Goal: Transaction & Acquisition: Purchase product/service

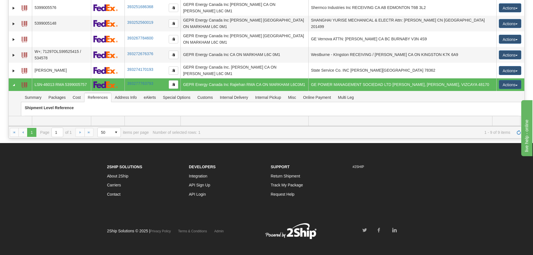
scroll to position [30, 0]
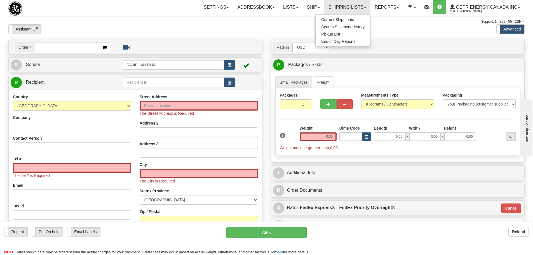
click at [219, 24] on div at bounding box center [266, 24] width 516 height 0
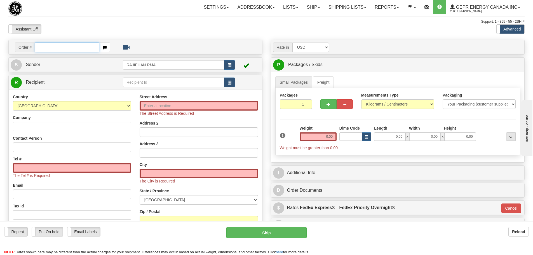
click at [74, 46] on input "text" at bounding box center [67, 48] width 64 height 10
paste input "0086696604"
drag, startPoint x: 42, startPoint y: 49, endPoint x: 38, endPoint y: 49, distance: 4.2
click at [38, 49] on input "0086696604" at bounding box center [67, 48] width 64 height 10
drag, startPoint x: 44, startPoint y: 51, endPoint x: 33, endPoint y: 52, distance: 10.4
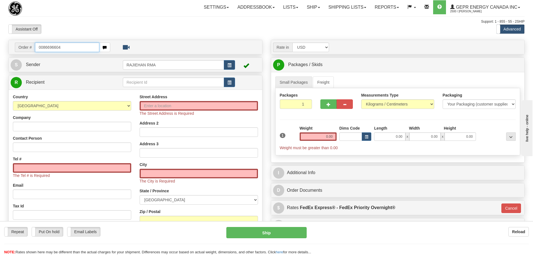
click at [33, 52] on div "Order # 0086696604" at bounding box center [62, 48] width 95 height 10
type input "86696604"
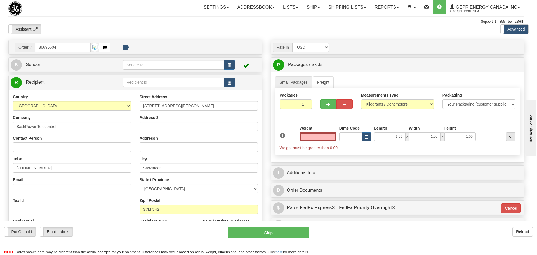
type input "SASKATOON"
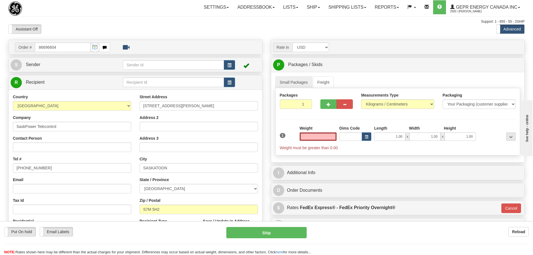
type input "0.00"
click at [229, 61] on button "button" at bounding box center [229, 65] width 11 height 10
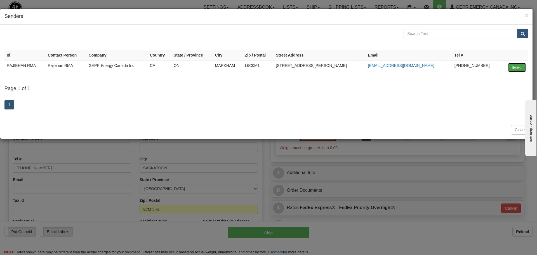
click at [511, 71] on button "Select" at bounding box center [517, 68] width 18 height 10
type input "RAJIEHAN RMA"
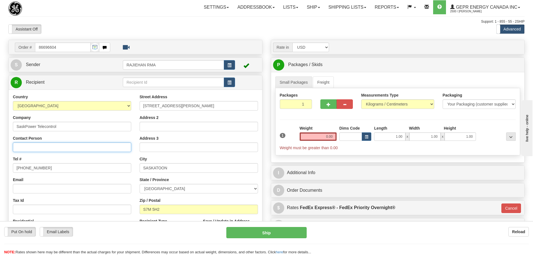
click at [48, 144] on input "Contact Person" at bounding box center [72, 147] width 118 height 10
paste input "Harley CARON"
type input "Harley CARON"
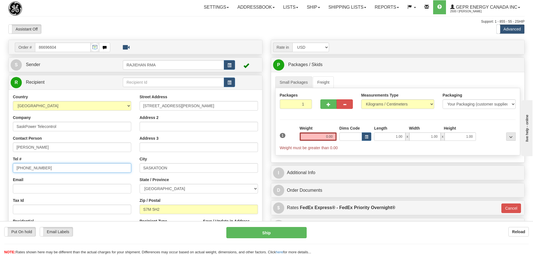
drag, startPoint x: 79, startPoint y: 172, endPoint x: -48, endPoint y: 173, distance: 127.9
click at [0, 173] on html "Training Course Close Toggle navigation Settings Shipping Preferences New Sende…" at bounding box center [266, 127] width 533 height 255
paste input "306.361.257"
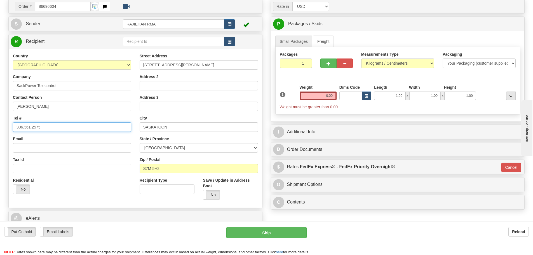
scroll to position [28, 0]
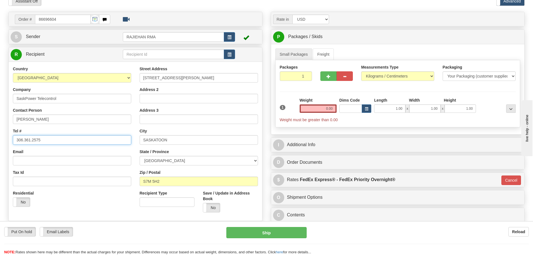
type input "306.361.2575"
click at [323, 106] on input "0.00" at bounding box center [318, 108] width 37 height 8
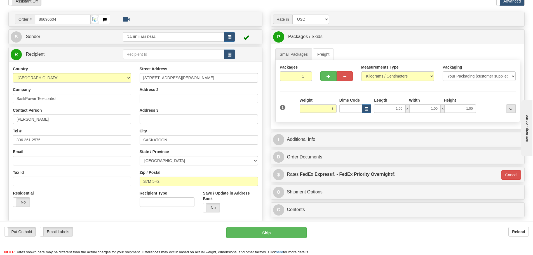
type input "3.00"
type input "01"
click at [320, 96] on div "Packages 1 1 Measurements Type" at bounding box center [397, 91] width 245 height 62
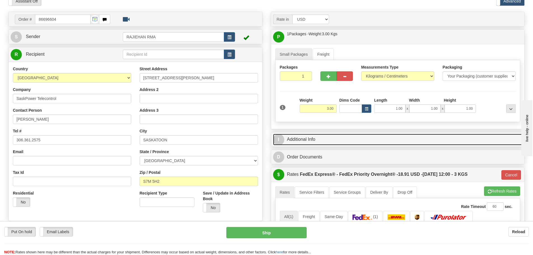
click at [368, 139] on link "I Additional Info" at bounding box center [398, 139] width 250 height 11
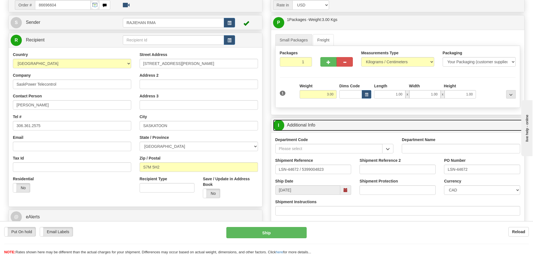
scroll to position [56, 0]
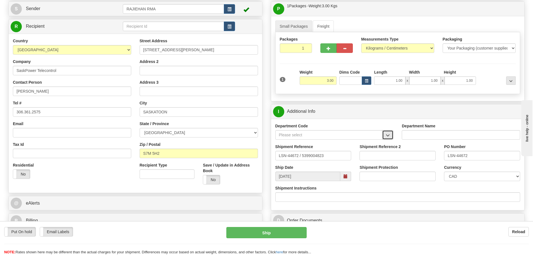
click at [389, 133] on button "button" at bounding box center [387, 135] width 11 height 10
click at [359, 145] on div "SER" at bounding box center [328, 143] width 102 height 6
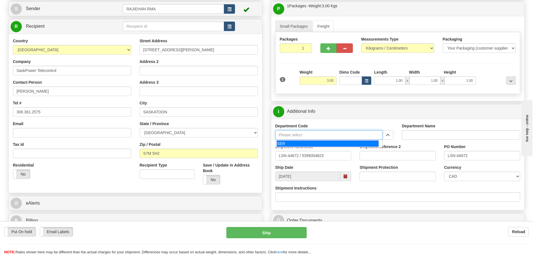
type input "SER"
type input "SERVICE DEPARTMENT"
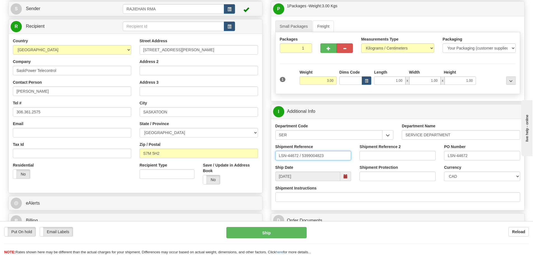
drag, startPoint x: 299, startPoint y: 159, endPoint x: 302, endPoint y: 159, distance: 3.6
click at [302, 159] on input "LSN-44672 / 5399004823" at bounding box center [313, 156] width 76 height 10
type input "LSN-44672 RMA 5399004823"
click at [460, 179] on select "CAD USD EUR ZAR RON ANG ARN AUD AUS AWG BBD BFR BGN BHD BMD BND BRC BRL CHP CKZ…" at bounding box center [482, 177] width 76 height 10
click at [444, 172] on select "CAD USD EUR ZAR RON ANG ARN AUD AUS AWG BBD BFR BGN BHD BMD BND BRC BRL CHP CKZ…" at bounding box center [482, 177] width 76 height 10
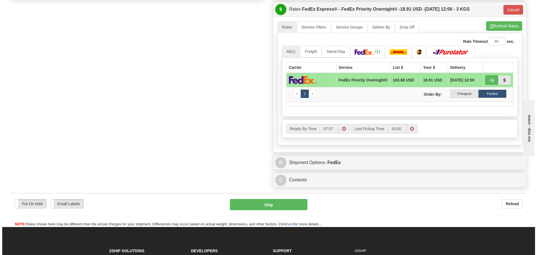
scroll to position [336, 0]
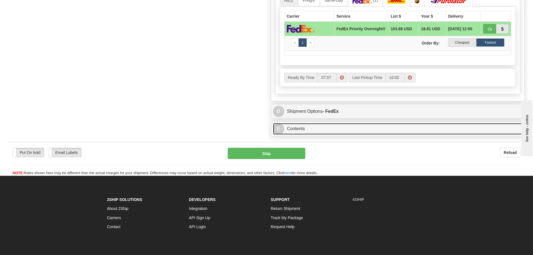
click at [367, 132] on link "C Contents" at bounding box center [398, 128] width 250 height 11
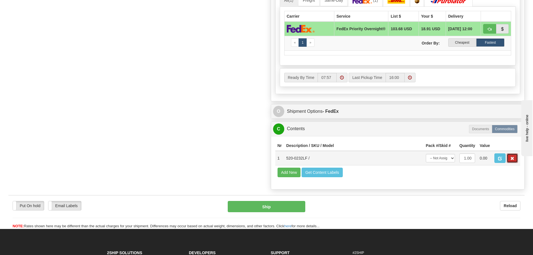
click at [514, 160] on span "button" at bounding box center [512, 159] width 4 height 4
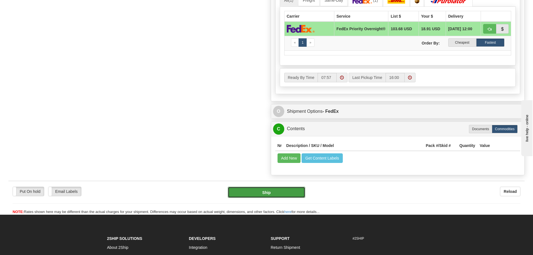
click at [276, 193] on button "Ship" at bounding box center [267, 192] width 78 height 11
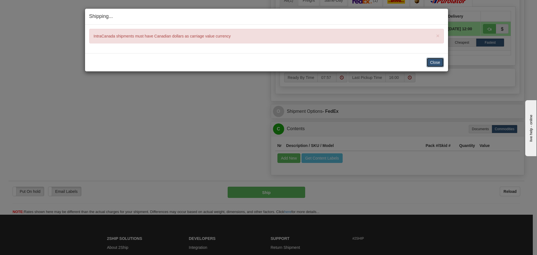
click at [431, 63] on button "Close" at bounding box center [435, 63] width 17 height 10
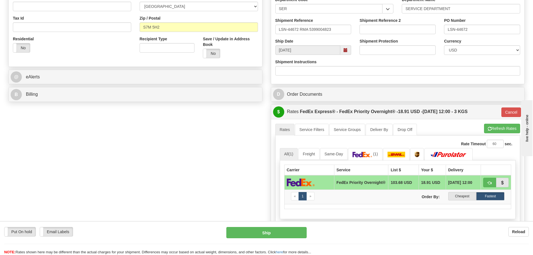
scroll to position [168, 0]
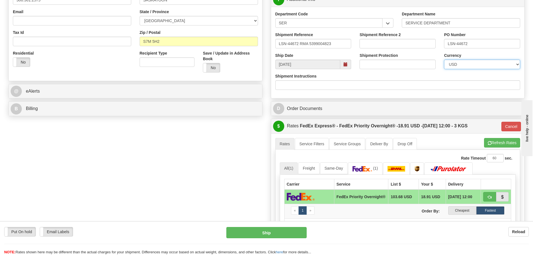
click at [474, 60] on select "CAD USD EUR ZAR RON ANG ARN AUD AUS AWG BBD BFR BGN BHD BMD BND BRC BRL CHP CKZ…" at bounding box center [482, 65] width 76 height 10
select select "0"
click at [444, 60] on select "CAD USD EUR ZAR RON ANG ARN AUD AUS AWG BBD BFR BGN BHD BMD BND BRC BRL CHP CKZ…" at bounding box center [482, 65] width 76 height 10
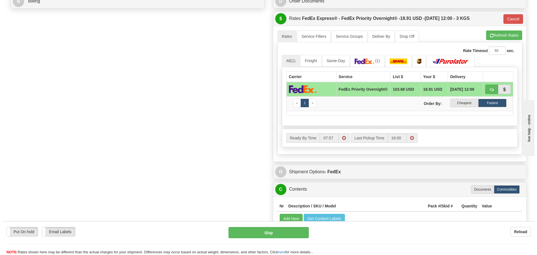
scroll to position [280, 0]
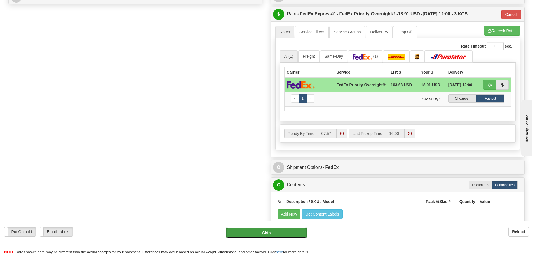
click at [239, 230] on button "Ship" at bounding box center [266, 232] width 80 height 11
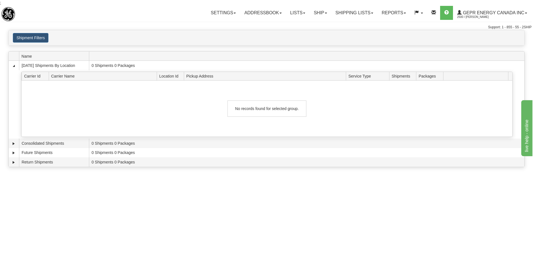
click at [409, 210] on div "Toggle navigation Settings Shipping Preferences Fields Preferences New Recipien…" at bounding box center [266, 133] width 533 height 255
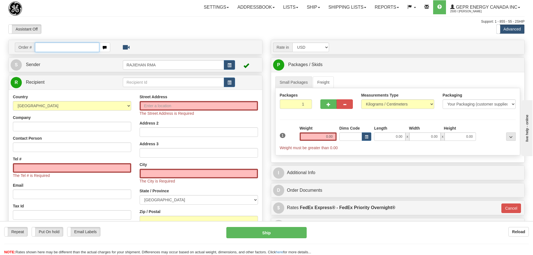
click at [50, 44] on input "text" at bounding box center [67, 48] width 64 height 10
paste input "86697051"
type input "86697051"
click at [92, 9] on body "Training Course Close Toggle navigation Settings Shipping Preferences New Recip…" at bounding box center [268, 127] width 537 height 255
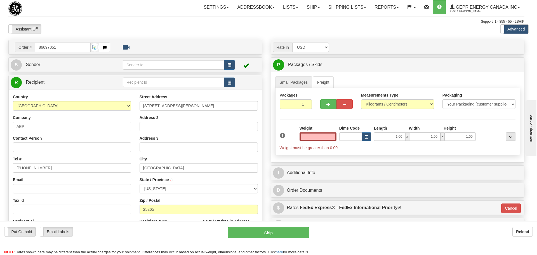
type input "NEW HAVEN"
select select "WV"
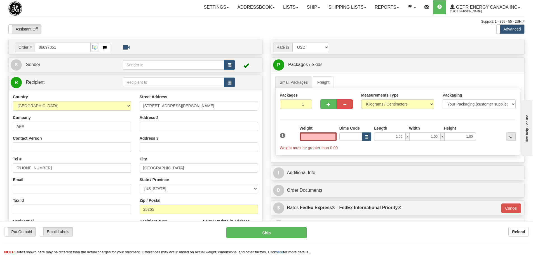
type input "0.00"
click at [227, 65] on button "button" at bounding box center [229, 65] width 11 height 10
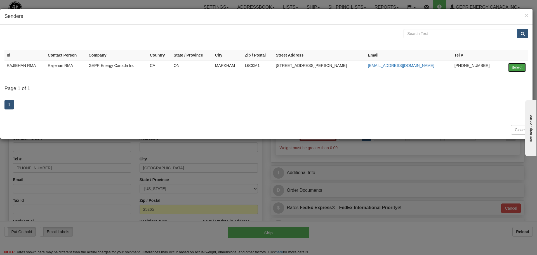
click at [515, 68] on button "Select" at bounding box center [517, 68] width 18 height 10
type input "RAJIEHAN RMA"
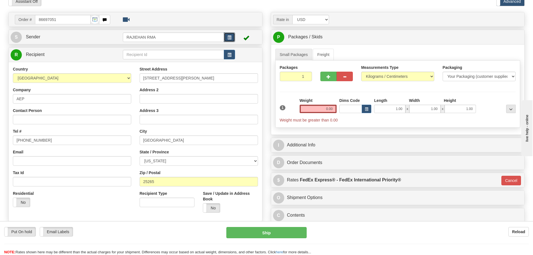
scroll to position [28, 0]
click at [58, 118] on input "Contact Person" at bounding box center [72, 119] width 118 height 10
paste input "Matt Lyons3"
type input "Matt Lyons"
drag, startPoint x: 52, startPoint y: 137, endPoint x: 4, endPoint y: 138, distance: 48.7
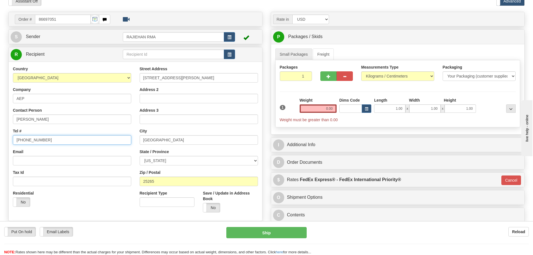
click at [4, 138] on div "Toggle navigation Settings Shipping Preferences Fields Preferences New" at bounding box center [266, 129] width 533 height 315
paste input "304-882-4160"
type input "304-882-4160"
click at [23, 128] on div "Tel # 304-882-4160" at bounding box center [72, 136] width 118 height 17
click at [321, 107] on input "0.00" at bounding box center [318, 108] width 37 height 8
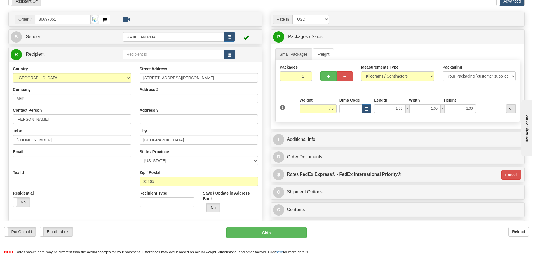
type input "7.50"
type input "01"
drag, startPoint x: 320, startPoint y: 98, endPoint x: 322, endPoint y: 104, distance: 6.4
click at [322, 102] on div "Weight 7.50" at bounding box center [318, 104] width 37 height 15
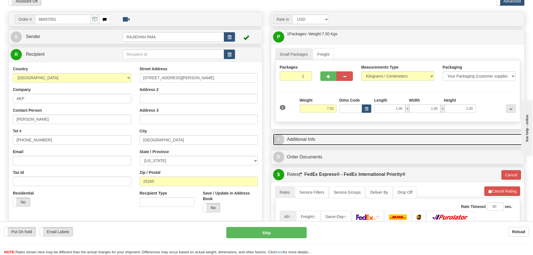
click at [316, 142] on link "I Additional Info" at bounding box center [398, 139] width 250 height 11
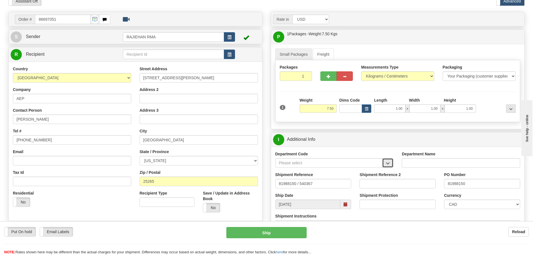
click at [384, 160] on button "button" at bounding box center [387, 163] width 11 height 10
click at [373, 169] on div "SER" at bounding box center [328, 171] width 102 height 6
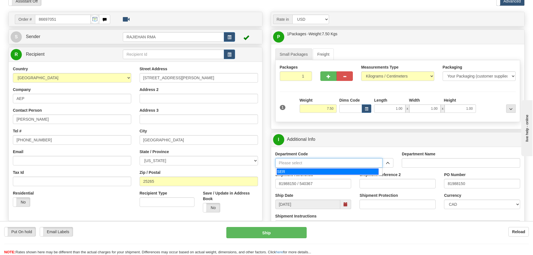
type input "SER"
type input "SERVICE DEPARTMENT"
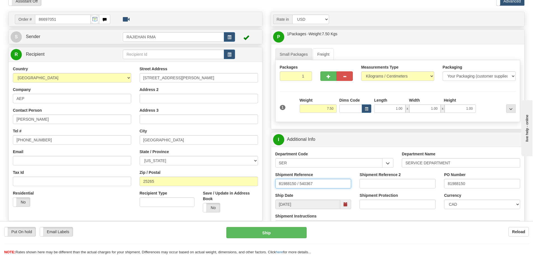
drag, startPoint x: 322, startPoint y: 182, endPoint x: 228, endPoint y: 191, distance: 94.4
click at [228, 12] on div "Order # 86697051" at bounding box center [266, 12] width 525 height 0
paste input "LSN-45121"
click at [329, 182] on input "LSN-45121 RMA" at bounding box center [313, 184] width 76 height 10
paste input "5399005156"
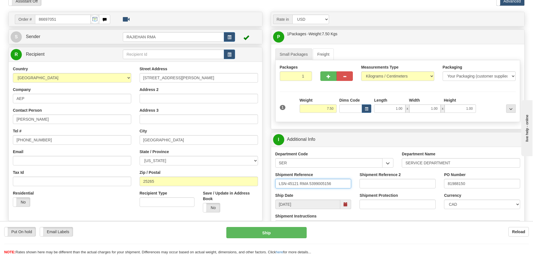
type input "LSN-45121 RMA 5399005156"
drag, startPoint x: 485, startPoint y: 181, endPoint x: 384, endPoint y: 185, distance: 101.1
click at [384, 185] on div "Shipment Reference LSN-45121 RMA 5399005156 Shipment Reference 2 PO Number 8198…" at bounding box center [398, 182] width 254 height 21
paste input "4202001332"
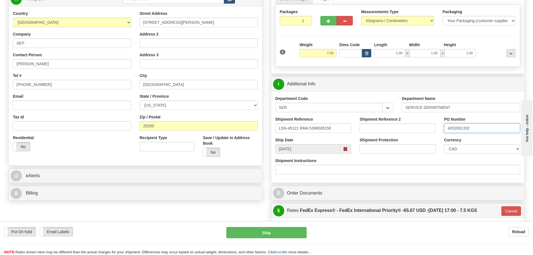
scroll to position [84, 0]
type input "4202001332"
click at [460, 152] on select "CAD USD EUR ZAR [PERSON_NAME] ARN AUD AUS AWG BBD BFR BGN BHD BMD BND BRC BRL C…" at bounding box center [482, 149] width 76 height 10
select select "1"
click at [444, 144] on select "CAD USD EUR ZAR [PERSON_NAME] ARN AUD AUS AWG BBD BFR BGN BHD BMD BND BRC BRL C…" at bounding box center [482, 149] width 76 height 10
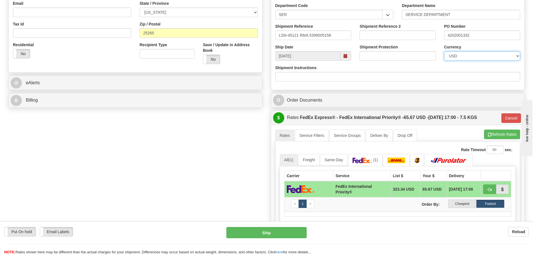
scroll to position [224, 0]
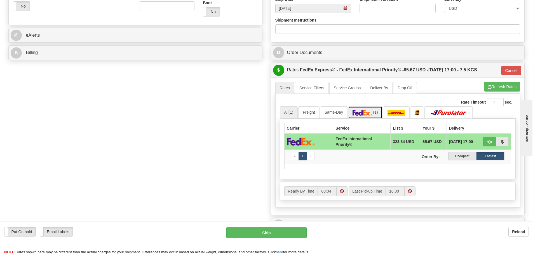
click at [372, 108] on link "(1)" at bounding box center [365, 112] width 34 height 12
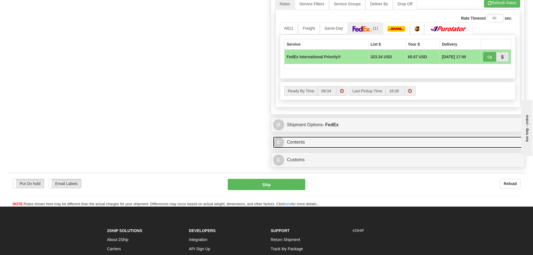
click at [345, 140] on link "C Contents" at bounding box center [398, 142] width 250 height 11
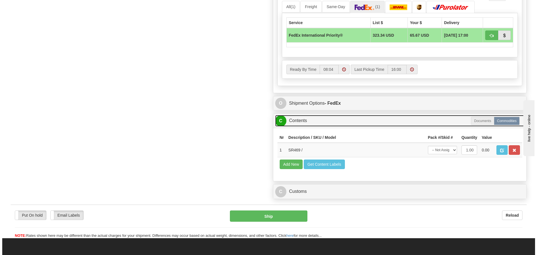
scroll to position [336, 0]
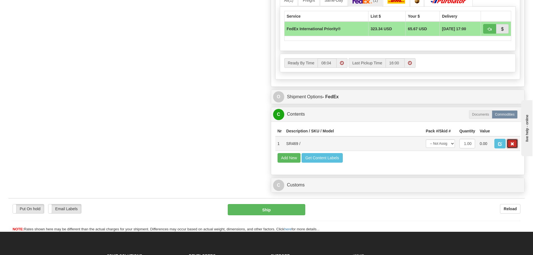
click at [517, 141] on button "button" at bounding box center [512, 144] width 11 height 10
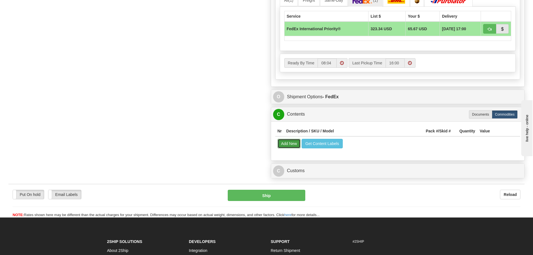
click at [279, 144] on button "Add New" at bounding box center [289, 144] width 23 height 10
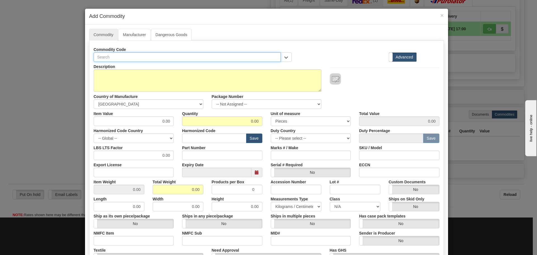
click at [164, 60] on input "text" at bounding box center [187, 57] width 187 height 10
paste input "469-P5-HI-A20-E"
type input "469-P5-HI-A20-E"
click at [187, 148] on label "Part Number" at bounding box center [194, 147] width 24 height 8
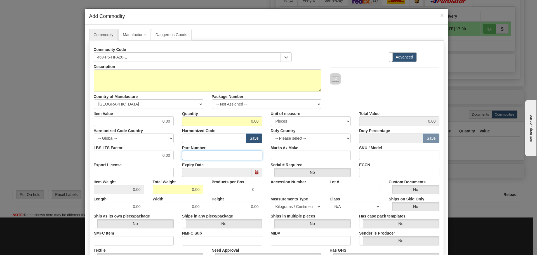
click at [187, 151] on input "Part Number" at bounding box center [222, 156] width 80 height 10
paste input "469-P5-HI-A20-E"
type input "469-P5-HI-A20-E"
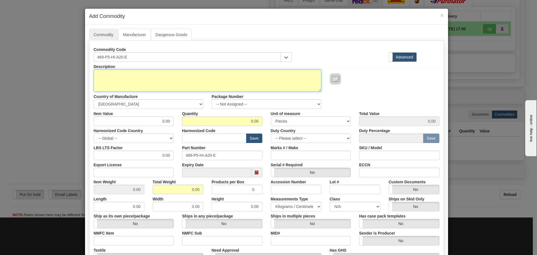
click at [137, 86] on textarea "Description" at bounding box center [208, 80] width 228 height 22
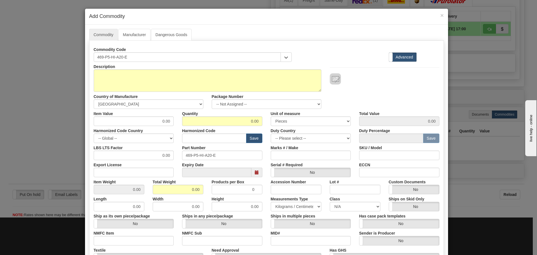
click at [177, 95] on div "Country of Manufacture -- Unknown -- AFGHANISTAN ALAND ISLANDS ALBANIA ALGERIA …" at bounding box center [149, 100] width 118 height 17
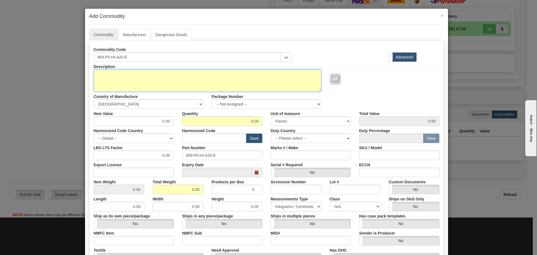
click at [176, 86] on textarea "Description" at bounding box center [208, 80] width 228 height 22
paste textarea "Obsolete - 469 Motor Protection System"
type textarea "Obsolete - 469 Motor Protection System"
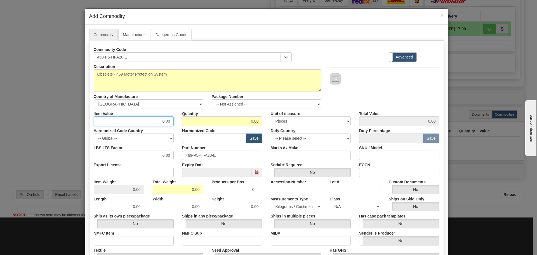
drag, startPoint x: 154, startPoint y: 124, endPoint x: 176, endPoint y: 122, distance: 21.6
click at [176, 122] on div "Item Value 0.00 Quantity 0.00 Unit of measure 3 Thousand Square Inches Adjustme…" at bounding box center [267, 117] width 354 height 17
type input "7"
type input "5"
type input "35.00"
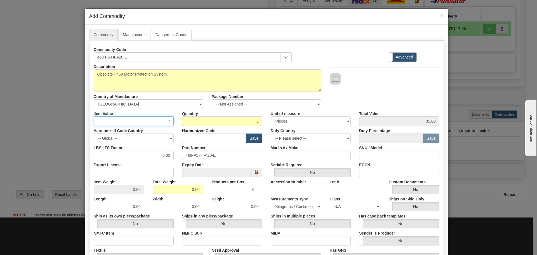
drag, startPoint x: 155, startPoint y: 125, endPoint x: 173, endPoint y: 128, distance: 18.5
click at [173, 128] on div "Description Obsolete - 469 Motor Protection System Country of Manufacture -- Un…" at bounding box center [267, 185] width 346 height 246
type input "75"
type input "375.00"
click at [146, 114] on div "Item Value 75" at bounding box center [134, 117] width 89 height 17
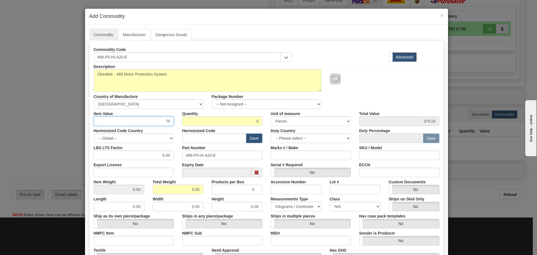
click at [146, 122] on input "75" at bounding box center [134, 121] width 80 height 10
drag, startPoint x: 146, startPoint y: 121, endPoint x: 209, endPoint y: 110, distance: 64.8
click at [209, 110] on div "Item Value 75 Quantity 5 Unit of measure 3 Thousand Square Inches Adjustments 5…" at bounding box center [267, 117] width 354 height 17
paste input "1.988,46"
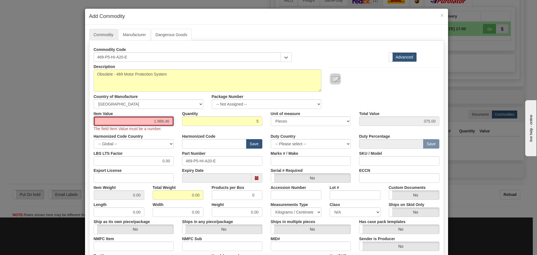
click at [155, 119] on input "1.988,46" at bounding box center [134, 121] width 80 height 10
click at [163, 118] on input "1988,46" at bounding box center [134, 121] width 80 height 10
type input "1988,46"
click at [194, 125] on input "5" at bounding box center [222, 121] width 80 height 10
drag, startPoint x: 222, startPoint y: 123, endPoint x: 269, endPoint y: 122, distance: 47.9
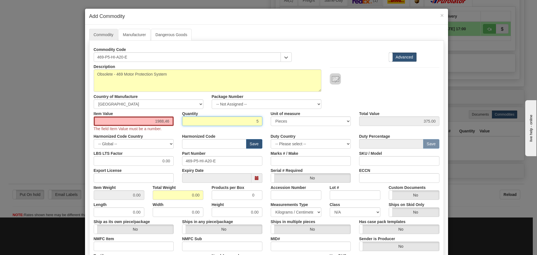
click at [269, 122] on div "Item Value 1988,46 The field Item Value must be a number. Quantity 5 Unit of me…" at bounding box center [267, 120] width 354 height 23
type input "1"
drag, startPoint x: 164, startPoint y: 123, endPoint x: 184, endPoint y: 119, distance: 20.4
click at [184, 119] on div "Item Value 1988,46 The field Item Value must be a number. Quantity 1 Unit of me…" at bounding box center [267, 120] width 354 height 23
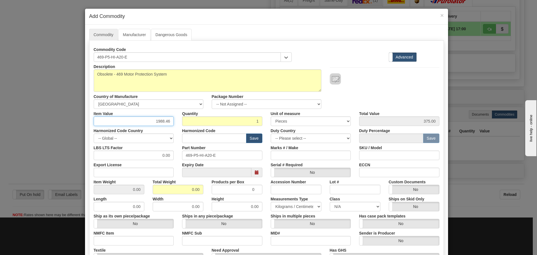
type input "1988.46"
click at [371, 103] on div "Description Obsolete - 469 Motor Protection System Country of Manufacture -- Un…" at bounding box center [267, 85] width 354 height 47
click at [229, 141] on input "text" at bounding box center [214, 138] width 64 height 10
type input "8537.10.9070"
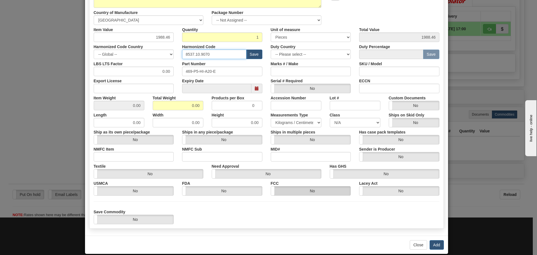
scroll to position [92, 0]
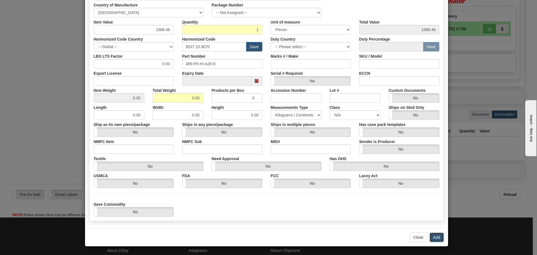
click at [430, 239] on button "Add" at bounding box center [437, 238] width 14 height 10
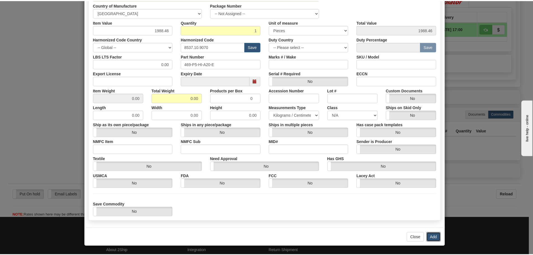
scroll to position [0, 0]
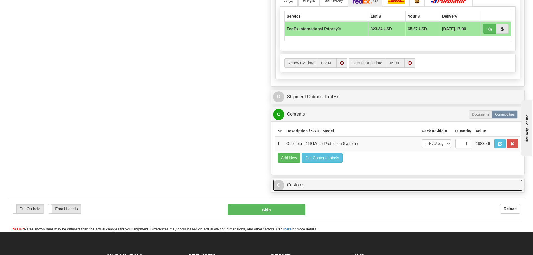
click at [328, 184] on link "C Customs" at bounding box center [398, 184] width 250 height 11
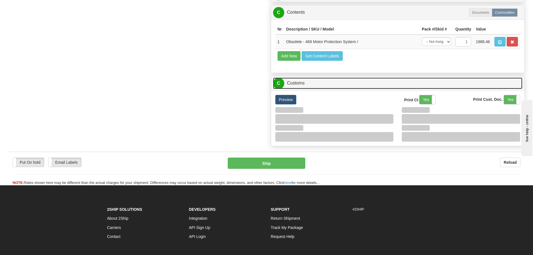
scroll to position [448, 0]
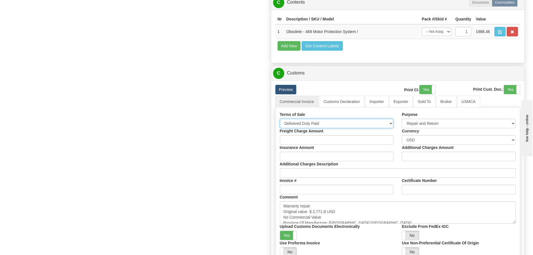
click at [316, 122] on select "Free Carrier Free On Board Ex Works Delivered Duty Unpaid Delivered Duty Paid C…" at bounding box center [337, 124] width 114 height 10
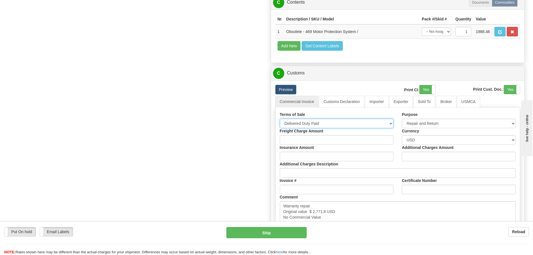
select select "7"
click at [280, 119] on select "Free Carrier Free On Board Ex Works Delivered Duty Unpaid Delivered Duty Paid C…" at bounding box center [337, 124] width 114 height 10
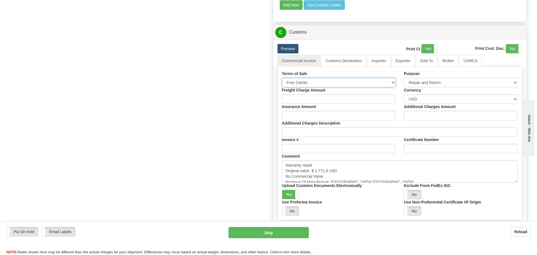
scroll to position [532, 0]
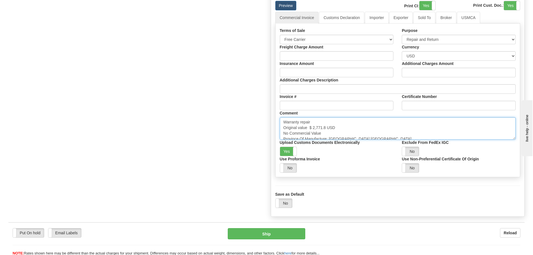
click at [308, 118] on textarea "Warranty repair Original value $ 2,771.8 USD No Commercial Value Province Of Ma…" at bounding box center [398, 128] width 236 height 22
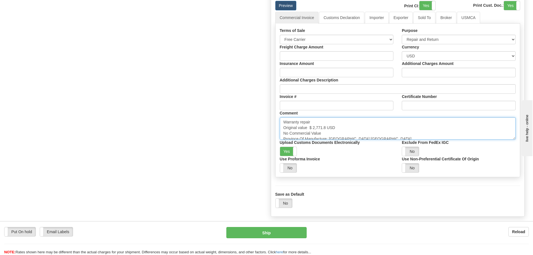
click at [311, 119] on textarea "Warranty repair Original value $ 2,771.8 USD No Commercial Value Province Of Ma…" at bounding box center [398, 128] width 236 height 22
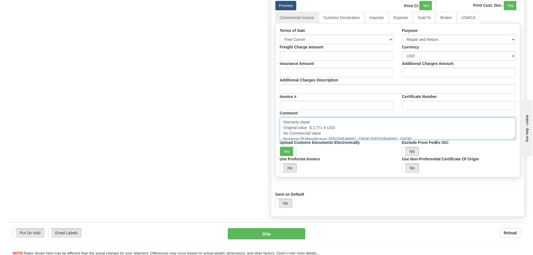
drag, startPoint x: 318, startPoint y: 118, endPoint x: 266, endPoint y: 118, distance: 52.3
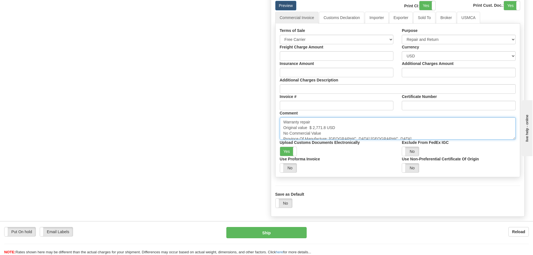
paste textarea "Repair & return unit"
type textarea "Repair & return unit Original value $ 2,771.8 USD No Commercial Value Province …"
click at [284, 225] on div "Put On hold Put On hold Email Labels Email Labels Edit Reload Ship Reload" at bounding box center [266, 238] width 533 height 34
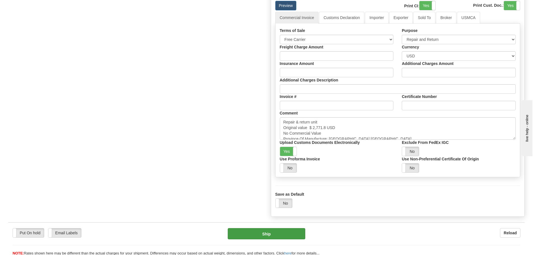
click at [284, 228] on div "Put On hold Put On hold Email Labels Email Labels Edit Reload Ship Reload" at bounding box center [266, 239] width 516 height 34
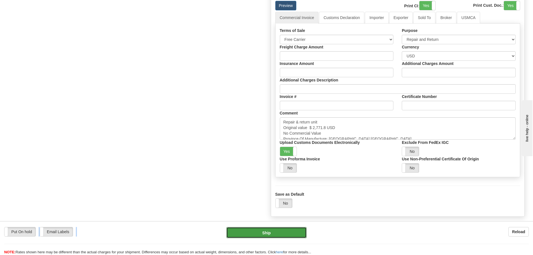
click at [247, 229] on button "Ship" at bounding box center [266, 232] width 80 height 11
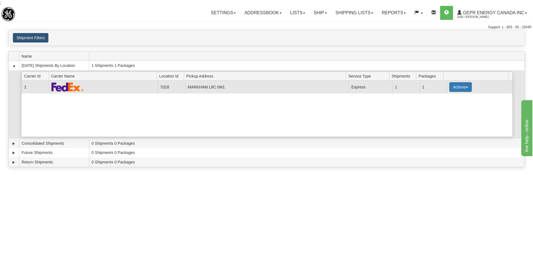
click at [464, 83] on button "Actions" at bounding box center [460, 87] width 22 height 10
click at [447, 97] on span "Details" at bounding box center [439, 97] width 15 height 4
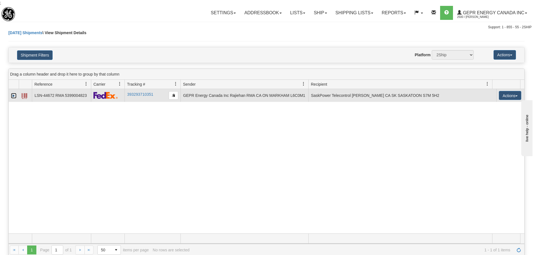
click at [14, 96] on link "Expand" at bounding box center [14, 96] width 6 height 6
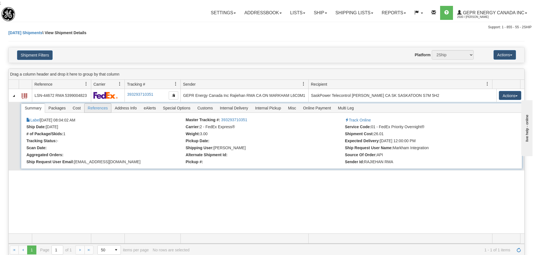
click at [92, 111] on span "References" at bounding box center [98, 108] width 27 height 9
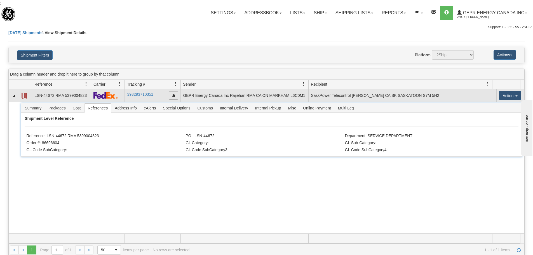
click at [172, 96] on span "button" at bounding box center [173, 94] width 3 height 3
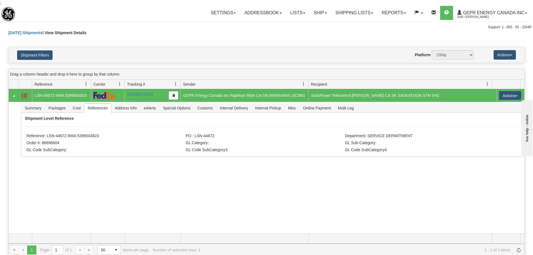
click at [107, 30] on div at bounding box center [266, 30] width 530 height 0
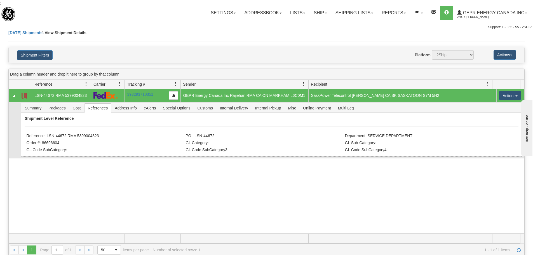
drag, startPoint x: 100, startPoint y: 138, endPoint x: 47, endPoint y: 137, distance: 52.3
click at [47, 137] on li "Reference: LSN-44672 RMA 5399004823" at bounding box center [105, 136] width 158 height 6
copy li "LSN-44672 RMA 5399004823"
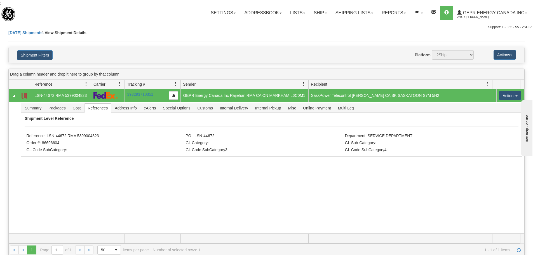
click at [188, 42] on div "Today Shipments \ View Shipment Details" at bounding box center [266, 38] width 516 height 17
click at [518, 248] on span "Refresh" at bounding box center [519, 250] width 4 height 4
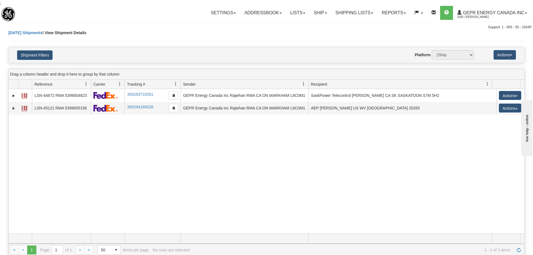
drag, startPoint x: 314, startPoint y: 193, endPoint x: 311, endPoint y: 193, distance: 2.8
click at [311, 193] on div "31623760 2500 LSN-44672 RMA 5399004823 393293710351 09/17/2025 09/17/2025 08:04…" at bounding box center [267, 161] width 516 height 144
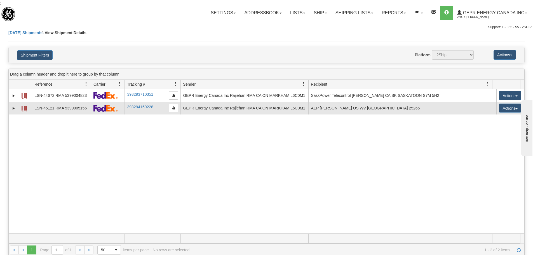
click at [11, 110] on td at bounding box center [14, 108] width 10 height 13
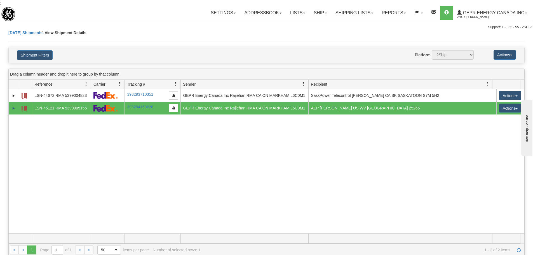
click at [11, 110] on td at bounding box center [14, 108] width 10 height 13
click at [11, 110] on link "Expand" at bounding box center [14, 108] width 6 height 6
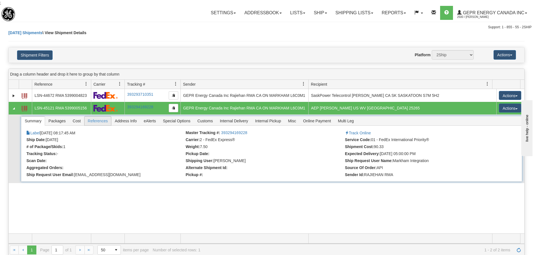
click at [105, 123] on span "References" at bounding box center [98, 120] width 27 height 9
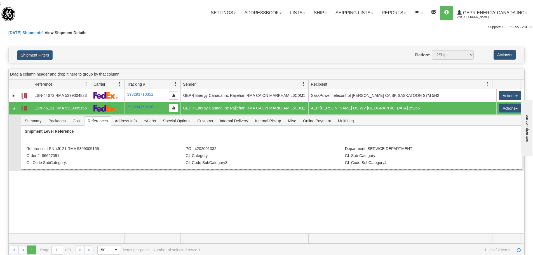
drag, startPoint x: 100, startPoint y: 150, endPoint x: 78, endPoint y: 147, distance: 22.2
click at [78, 147] on li "Reference: LSN-45121 RMA 5399005156" at bounding box center [105, 149] width 158 height 6
copy li "5399005156"
drag, startPoint x: 67, startPoint y: 147, endPoint x: 48, endPoint y: 146, distance: 19.1
click at [48, 146] on div "Shipment Level Reference Reference: LSN-45121 RMA 5399005156 PO : 4202001332 De…" at bounding box center [271, 148] width 501 height 44
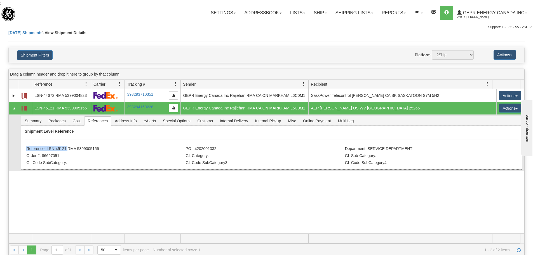
click at [47, 152] on div "Shipment Level Reference Reference: LSN-45121 RMA 5399005156 PO : 4202001332 De…" at bounding box center [271, 148] width 501 height 44
drag, startPoint x: 47, startPoint y: 149, endPoint x: 66, endPoint y: 150, distance: 19.0
click at [66, 150] on li "Reference: LSN-45121 RMA 5399005156" at bounding box center [105, 149] width 158 height 6
copy li "LSN-45121"
click at [174, 109] on span "button" at bounding box center [173, 107] width 3 height 3
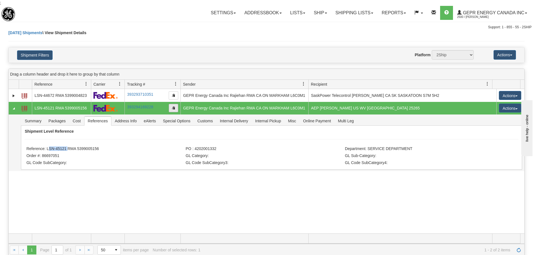
copy li "LSN-45121"
drag, startPoint x: 104, startPoint y: 148, endPoint x: 47, endPoint y: 149, distance: 56.8
click at [47, 149] on li "Reference: LSN-45121 RMA 5399005156" at bounding box center [105, 149] width 158 height 6
copy li "LSN-45121 RMA 5399005156"
click at [132, 32] on div "Today Shipments \ View Shipment Details" at bounding box center [266, 38] width 516 height 17
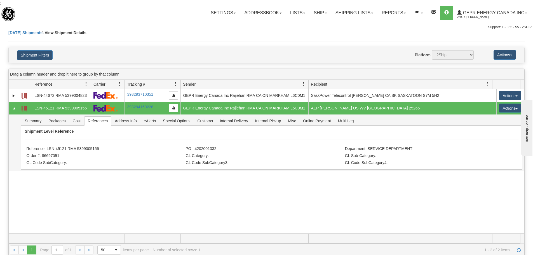
click at [122, 18] on nav "Toggle navigation Settings Shipping Preferences Fields Preferences New" at bounding box center [313, 13] width 438 height 15
drag, startPoint x: 66, startPoint y: 149, endPoint x: 48, endPoint y: 147, distance: 18.3
click at [48, 147] on li "Reference: LSN-45121 RMA 5399005156" at bounding box center [105, 149] width 158 height 6
copy li "LSN-45121"
click at [97, 148] on li "Reference: LSN-45121 RMA 5399005156" at bounding box center [105, 149] width 158 height 6
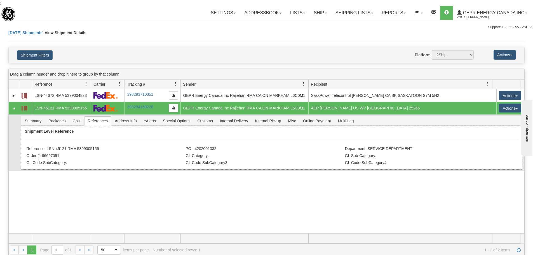
drag, startPoint x: 98, startPoint y: 150, endPoint x: 68, endPoint y: 149, distance: 30.0
click at [68, 149] on li "Reference: LSN-45121 RMA 5399005156" at bounding box center [105, 149] width 158 height 6
click at [127, 139] on div "Shipment Level Reference Reference: LSN-45121 RMA 5399005156 PO : 4202001332 De…" at bounding box center [271, 148] width 501 height 44
drag, startPoint x: 93, startPoint y: 151, endPoint x: 68, endPoint y: 150, distance: 24.9
click at [68, 150] on li "Reference: LSN-45121 RMA 5399005156" at bounding box center [105, 149] width 158 height 6
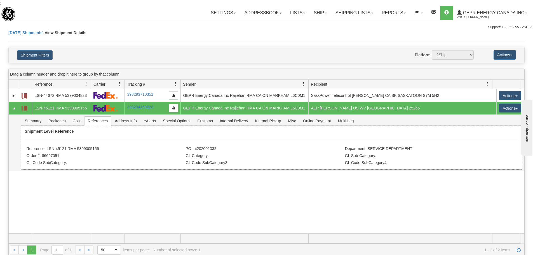
copy li "RMA 5399005156"
drag, startPoint x: 206, startPoint y: 148, endPoint x: 194, endPoint y: 150, distance: 12.4
click at [194, 150] on li "PO : 4202001332" at bounding box center [265, 149] width 158 height 6
copy li "4202001332"
click at [362, 174] on div "31623760 2500 LSN-44672 RMA 5399004823 393293710351 09/17/2025 09/17/2025 08:04…" at bounding box center [267, 161] width 516 height 144
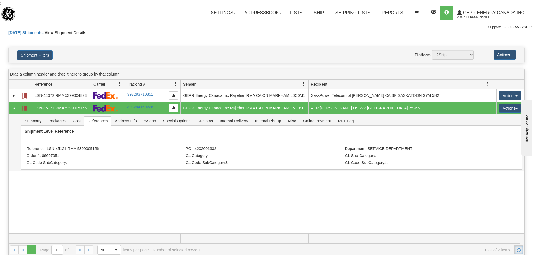
click at [521, 254] on link "Refresh" at bounding box center [518, 249] width 9 height 9
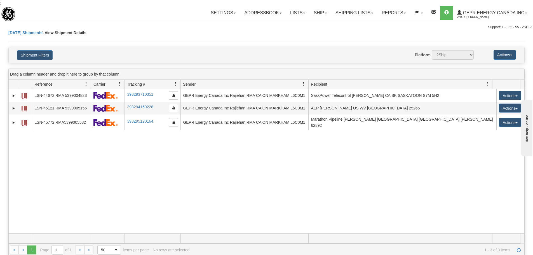
click at [230, 188] on div "31623760 2500 LSN-44672 RMA 5399004823 393293710351 09/17/2025 09/17/2025 08:04…" at bounding box center [267, 161] width 516 height 144
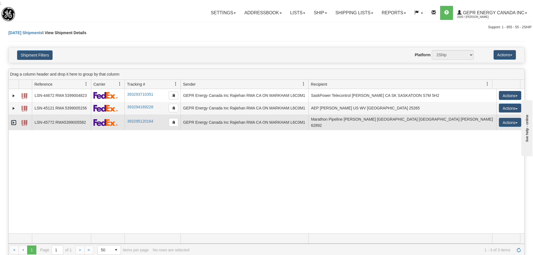
click at [15, 120] on link "Expand" at bounding box center [14, 123] width 6 height 6
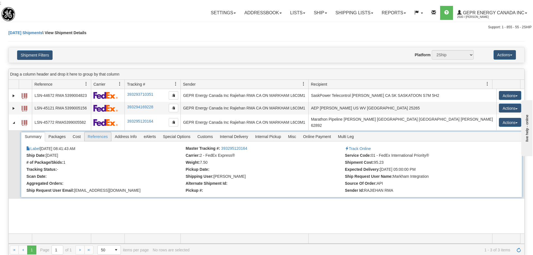
click at [98, 135] on span "References" at bounding box center [98, 136] width 27 height 9
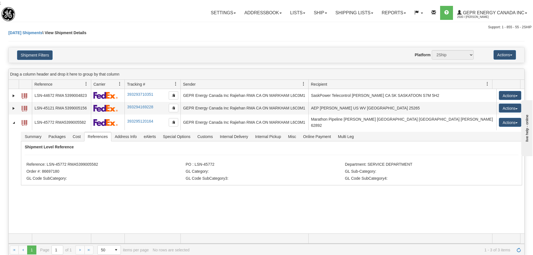
click at [108, 16] on div "Toggle navigation Settings Shipping Preferences Fields Preferences New" at bounding box center [266, 18] width 533 height 24
drag, startPoint x: 95, startPoint y: 160, endPoint x: 46, endPoint y: 161, distance: 49.0
click at [46, 162] on li "Reference: LSN-45772 RMA5399005582" at bounding box center [105, 165] width 158 height 6
copy li "LSN-45772 RMA5399005582"
click at [468, 214] on div "31623760 2500 LSN-44672 RMA 5399004823 393293710351 09/17/2025 09/17/2025 08:04…" at bounding box center [267, 161] width 516 height 144
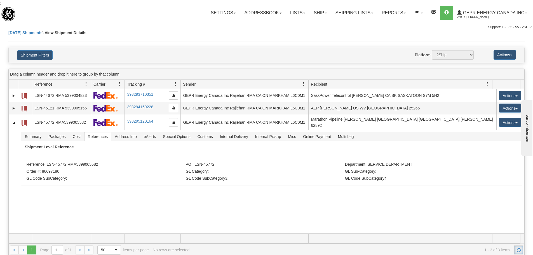
click at [521, 249] on link "Refresh" at bounding box center [518, 249] width 9 height 9
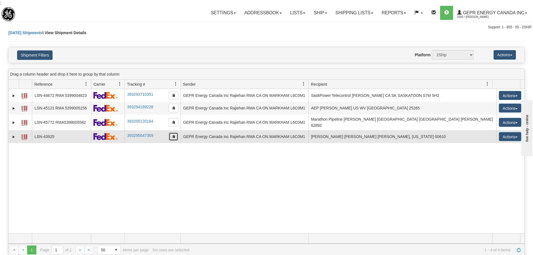
click at [176, 135] on button "button" at bounding box center [174, 136] width 10 height 8
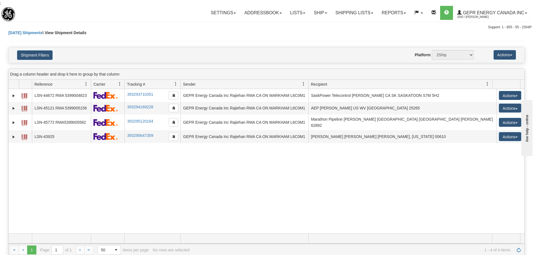
click at [172, 46] on div "Today Shipments \ View Shipment Details" at bounding box center [266, 38] width 516 height 17
click at [180, 30] on div "Today Shipments \ View Shipment Details" at bounding box center [266, 38] width 516 height 17
click at [217, 149] on div "31623760 2500 LSN-44672 RMA 5399004823 393293710351 09/17/2025 09/17/2025 08:04…" at bounding box center [267, 161] width 516 height 144
click at [520, 250] on span "Refresh" at bounding box center [519, 250] width 4 height 4
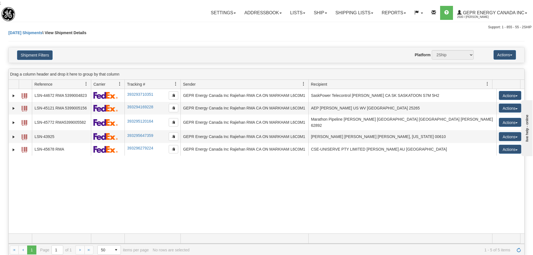
click at [140, 230] on div "31623760 2500 LSN-44672 RMA 5399004823 393293710351 09/17/2025 09/17/2025 08:04…" at bounding box center [267, 161] width 516 height 144
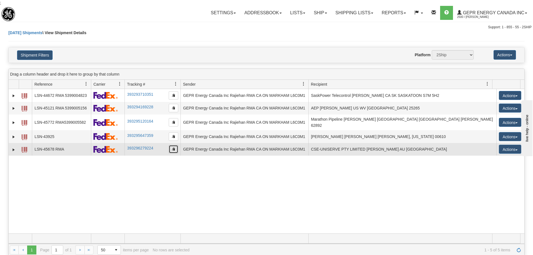
click at [170, 145] on button "button" at bounding box center [174, 149] width 10 height 8
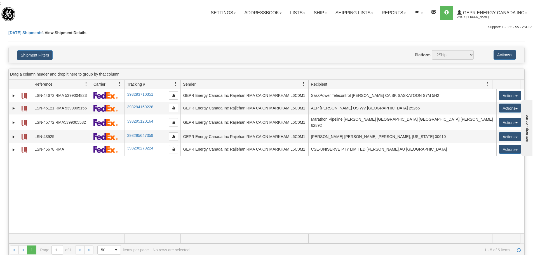
drag, startPoint x: 188, startPoint y: 5, endPoint x: 188, endPoint y: 11, distance: 6.4
click at [188, 5] on body "Training Course Close ; Upgrade Account Cancel Toggle navigation" at bounding box center [266, 127] width 533 height 255
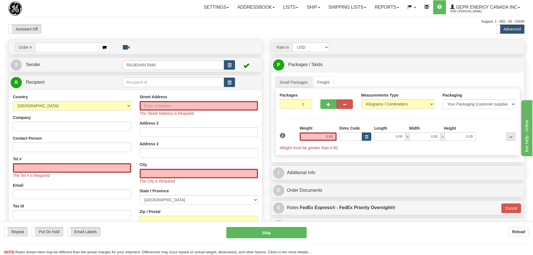
click at [155, 20] on div "Support: 1 - 855 - 55 - 2SHIP" at bounding box center [266, 21] width 516 height 5
click at [71, 51] on input "text" at bounding box center [67, 48] width 64 height 10
paste input "86697180"
type input "86697180"
click at [75, 38] on body "Training Course Close Toggle navigation Settings Shipping Preferences New Recip…" at bounding box center [266, 127] width 533 height 255
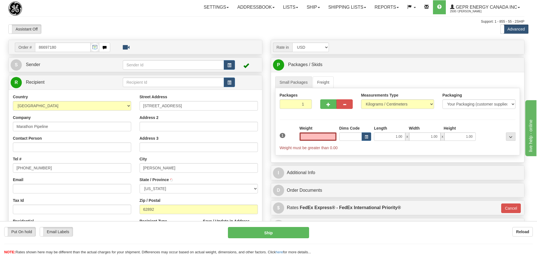
type input "VERNON"
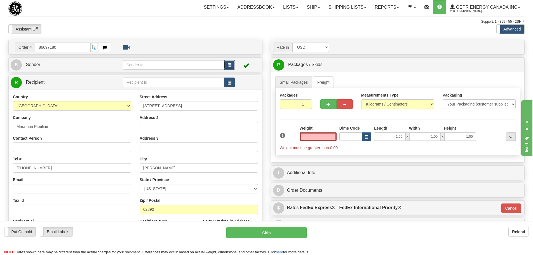
type input "0.00"
click at [227, 64] on button "button" at bounding box center [229, 65] width 11 height 10
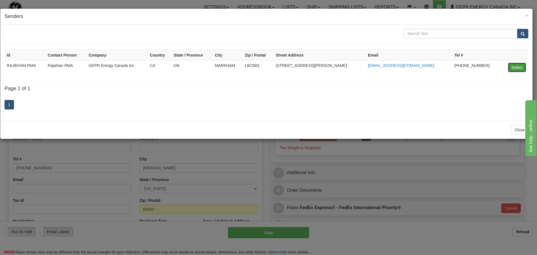
click at [517, 66] on button "Select" at bounding box center [517, 68] width 18 height 10
type input "RAJIEHAN RMA"
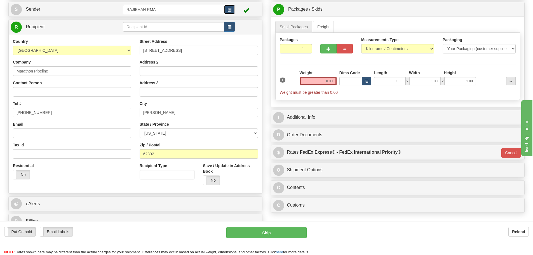
scroll to position [56, 0]
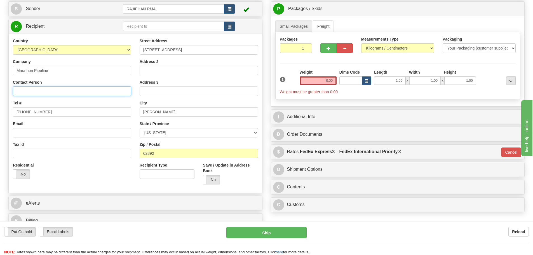
click at [63, 89] on input "Contact Person" at bounding box center [72, 91] width 118 height 10
paste input "Greg Summerville"
type input "Greg Summerville"
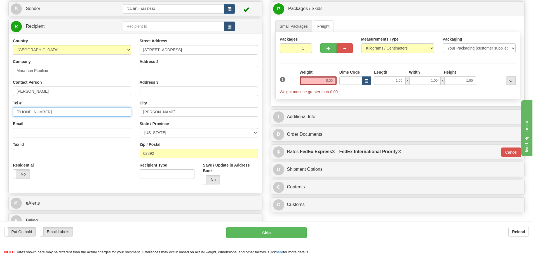
drag, startPoint x: 57, startPoint y: 109, endPoint x: -17, endPoint y: 114, distance: 73.7
click at [0, 114] on html "Training Course Close Toggle navigation Settings Shipping Preferences New Sende…" at bounding box center [266, 71] width 533 height 255
paste input "618-315-3120"
type input "618-315-3120"
click at [32, 102] on div "Tel # 618-315-3120" at bounding box center [72, 108] width 118 height 17
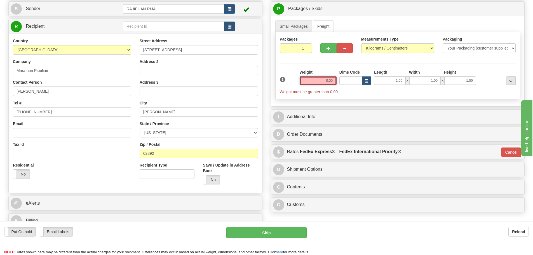
click at [312, 83] on input "0.00" at bounding box center [318, 80] width 37 height 8
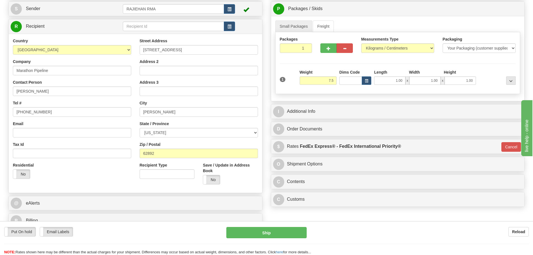
type input "7.50"
type input "01"
click at [317, 62] on div "Packages 1 1 Measurements Type" at bounding box center [397, 63] width 245 height 62
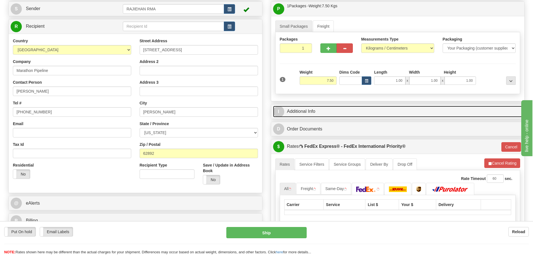
click at [332, 115] on link "I Additional Info" at bounding box center [398, 111] width 250 height 11
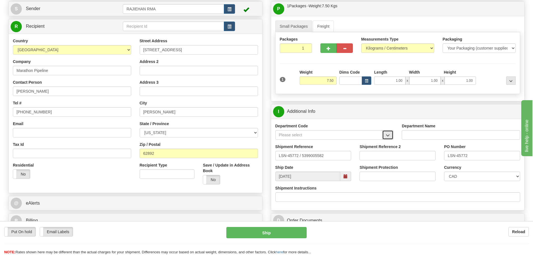
click at [386, 132] on button "button" at bounding box center [387, 135] width 11 height 10
click at [362, 145] on div "SER" at bounding box center [328, 143] width 102 height 6
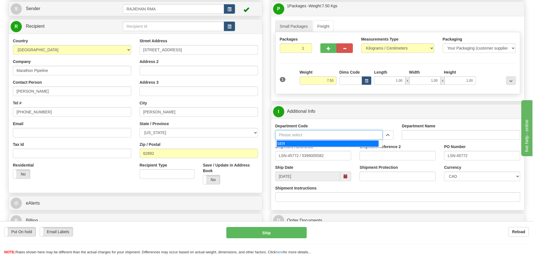
type input "SER"
type input "SERVICE DEPARTMENT"
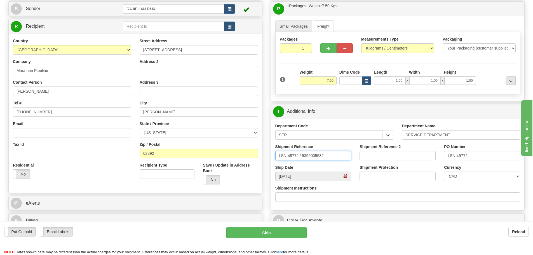
drag, startPoint x: 301, startPoint y: 156, endPoint x: 302, endPoint y: 160, distance: 4.3
click at [302, 160] on input "LSN-45772 / 5399005582" at bounding box center [313, 156] width 76 height 10
type input "LSN-45772 RMA5399005582"
click at [509, 173] on select "CAD USD EUR ZAR RON ANG ARN AUD AUS AWG BBD BFR BGN BHD BMD BND BRC BRL CHP CKZ…" at bounding box center [482, 177] width 76 height 10
select select "1"
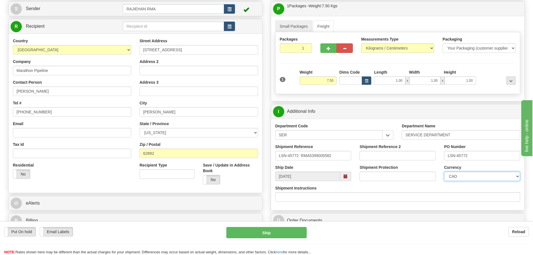
click at [444, 172] on select "CAD USD EUR ZAR RON ANG ARN AUD AUS AWG BBD BFR BGN BHD BMD BND BRC BRL CHP CKZ…" at bounding box center [482, 177] width 76 height 10
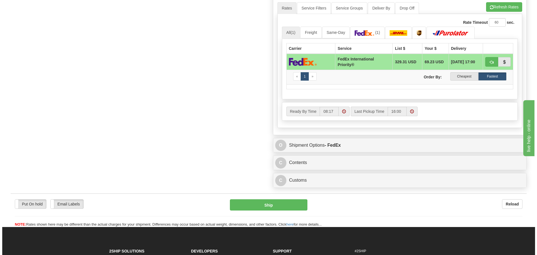
scroll to position [364, 0]
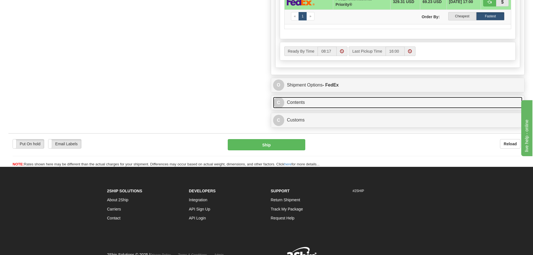
click at [334, 102] on link "C Contents" at bounding box center [398, 102] width 250 height 11
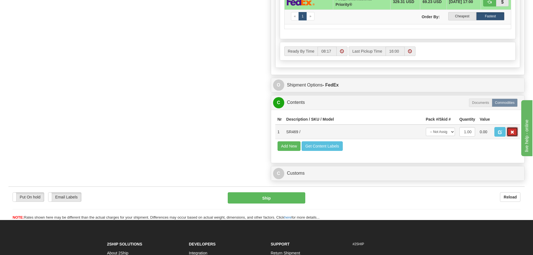
click at [511, 130] on span "button" at bounding box center [512, 132] width 4 height 4
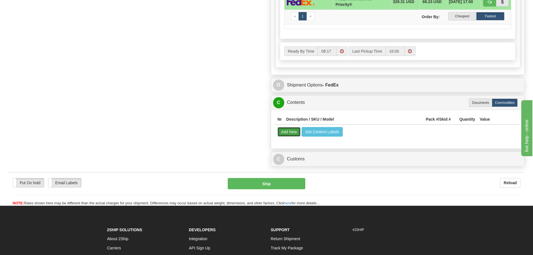
click at [298, 133] on button "Add New" at bounding box center [289, 132] width 23 height 10
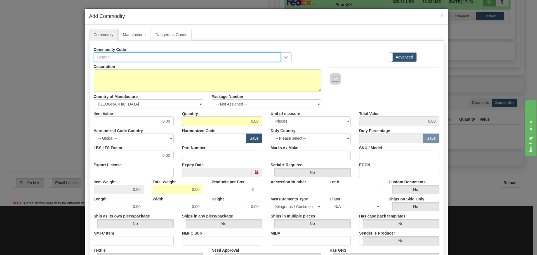
click at [121, 53] on input "text" at bounding box center [187, 57] width 187 height 10
paste input "469P5HIA20T"
type input "469P5HIA20T"
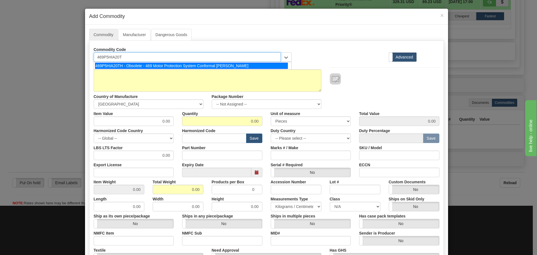
click at [139, 62] on li "469P5HIA20TH - Obsolete - 469 Motor Protection System Conformal Coate" at bounding box center [193, 65] width 198 height 7
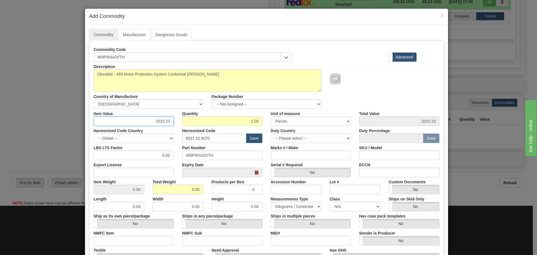
drag, startPoint x: 153, startPoint y: 123, endPoint x: 211, endPoint y: 125, distance: 57.4
click at [211, 125] on div "Item Value 2015.23 Quantity 1.00 Unit of measure 3 Thousand Square Inches Adjus…" at bounding box center [267, 117] width 354 height 17
type input "75"
type input "75.00"
type input "1"
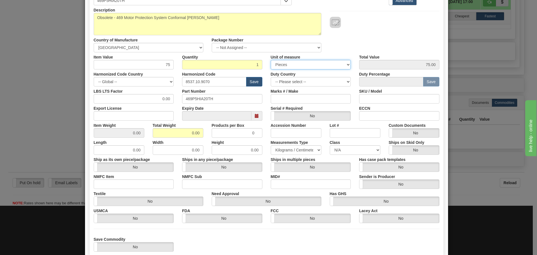
scroll to position [84, 0]
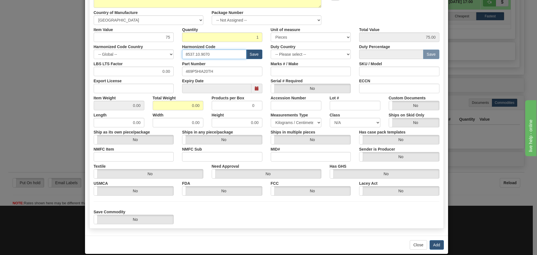
drag, startPoint x: 232, startPoint y: 56, endPoint x: 126, endPoint y: 67, distance: 106.6
click at [128, 67] on div "Description Obsolete - 469 Motor Protection System Conformal Coate Country of M…" at bounding box center [267, 101] width 346 height 246
click at [205, 55] on input "text" at bounding box center [214, 55] width 64 height 10
type input "8537.10.9070"
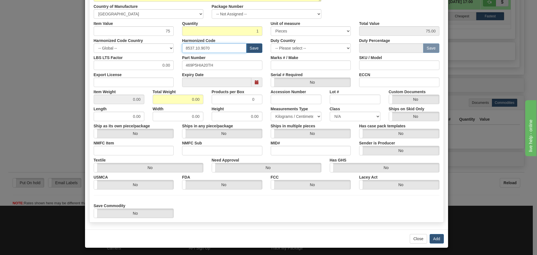
scroll to position [92, 0]
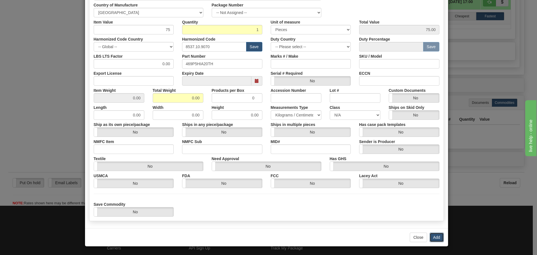
click at [430, 238] on button "Add" at bounding box center [437, 238] width 14 height 10
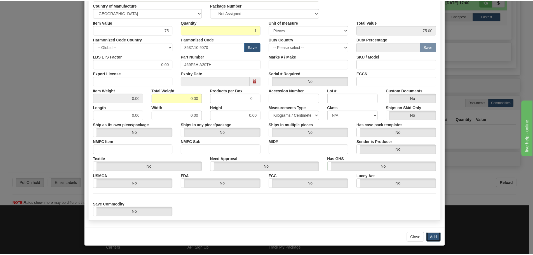
scroll to position [0, 0]
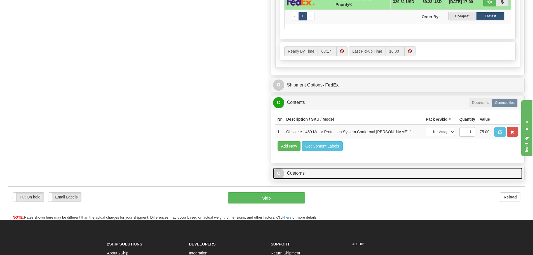
click at [369, 179] on link "C Customs" at bounding box center [398, 173] width 250 height 11
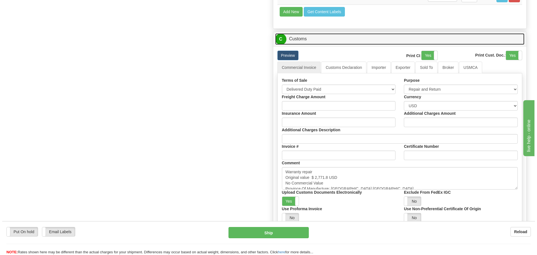
scroll to position [504, 0]
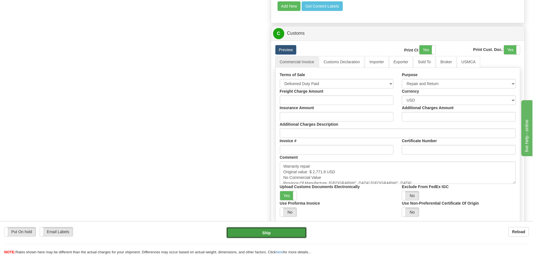
click at [304, 230] on button "Ship" at bounding box center [266, 232] width 80 height 11
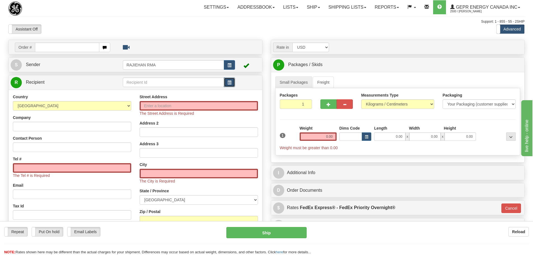
click at [226, 83] on button "button" at bounding box center [229, 83] width 11 height 10
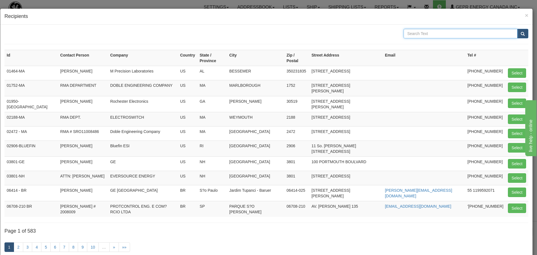
click at [421, 32] on input "text" at bounding box center [461, 34] width 114 height 10
type input "Anasco"
click at [521, 34] on span "submit" at bounding box center [523, 34] width 4 height 4
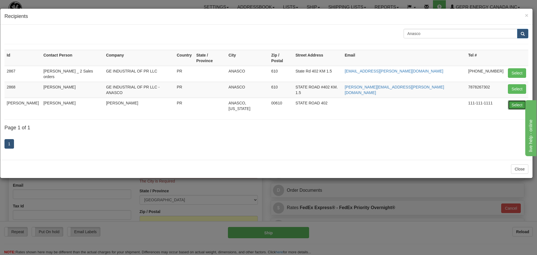
click at [517, 100] on button "Select" at bounding box center [517, 105] width 18 height 10
type input "[PERSON_NAME]"
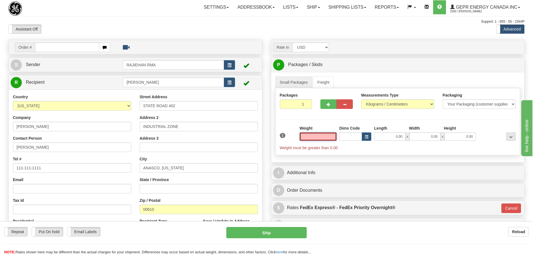
click at [317, 138] on input "text" at bounding box center [318, 136] width 37 height 8
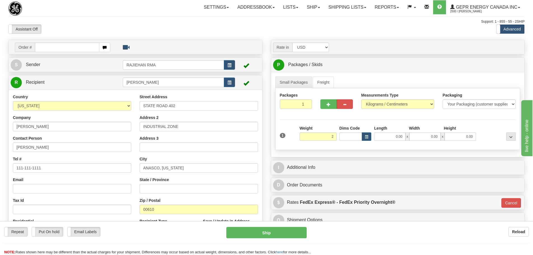
type input "2.00"
type input "01"
click at [318, 124] on div "Packages 1 1 Measurements Type" at bounding box center [397, 119] width 245 height 62
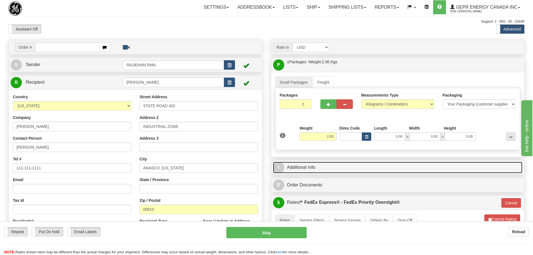
click at [313, 166] on link "I Additional Info" at bounding box center [398, 167] width 250 height 11
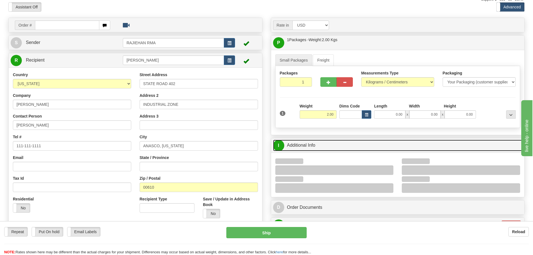
scroll to position [56, 0]
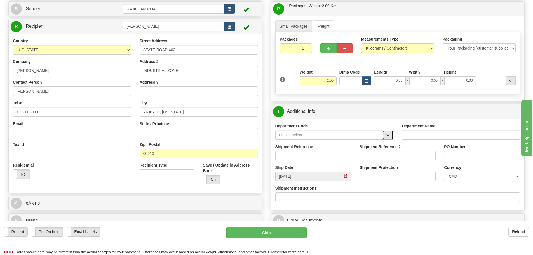
click at [390, 134] on button "button" at bounding box center [387, 135] width 11 height 10
click at [364, 141] on div "SER" at bounding box center [328, 143] width 102 height 6
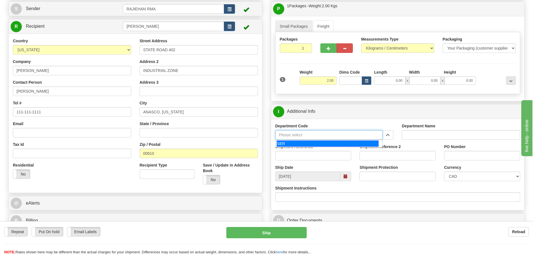
type input "SER"
type input "SERVICE DEPARTMENT"
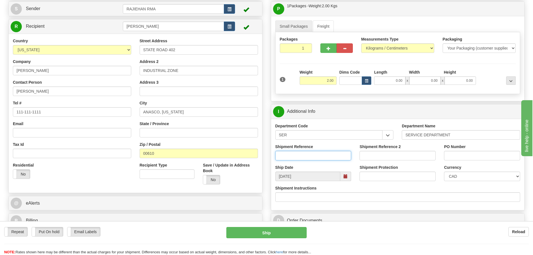
click at [301, 155] on input "Shipment Reference" at bounding box center [313, 156] width 76 height 10
paste input "LSN-43925"
type input "LSN-43925"
click at [453, 176] on select "CAD USD EUR ZAR [PERSON_NAME] ARN AUD AUS AWG BBD BFR BGN BHD BMD BND BRC BRL C…" at bounding box center [482, 177] width 76 height 10
select select "1"
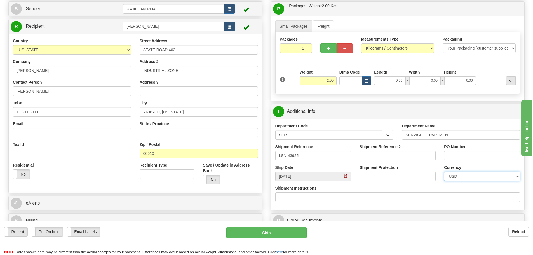
click at [444, 172] on select "CAD USD EUR ZAR [PERSON_NAME] ARN AUD AUS AWG BBD BFR BGN BHD BMD BND BRC BRL C…" at bounding box center [482, 177] width 76 height 10
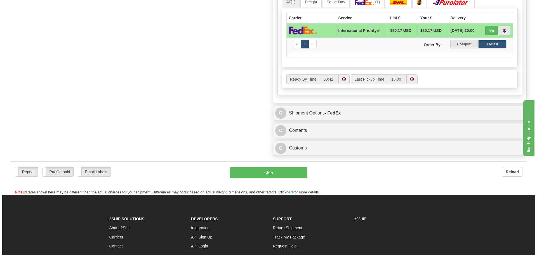
scroll to position [336, 0]
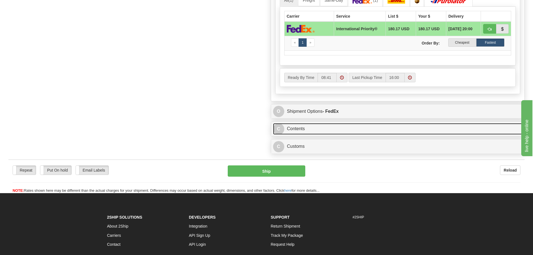
click at [308, 124] on link "C Contents" at bounding box center [398, 128] width 250 height 11
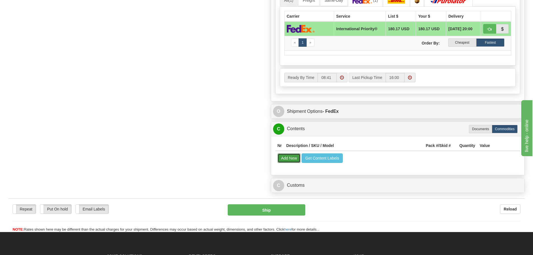
click at [299, 156] on button "Add New" at bounding box center [289, 158] width 23 height 10
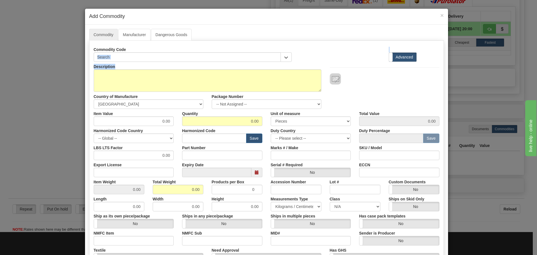
click at [143, 62] on div "Commodity Code Standard Advanced Description Country of Manufacture" at bounding box center [266, 177] width 355 height 272
click at [142, 58] on input "text" at bounding box center [187, 57] width 187 height 10
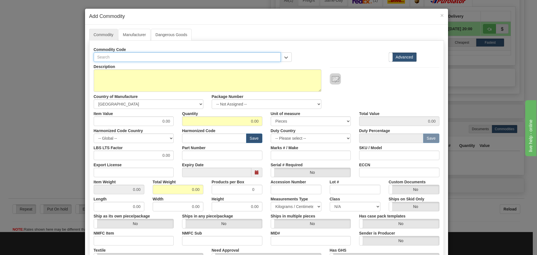
paste input "HGA111J2"
type input "HGA111J2"
click at [191, 160] on label "Expiry Date" at bounding box center [193, 164] width 22 height 8
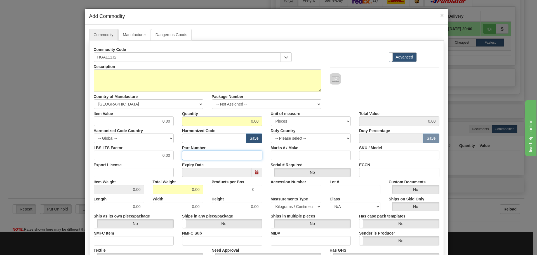
click at [192, 156] on input "Part Number" at bounding box center [222, 156] width 80 height 10
paste input "HGA111J2"
type input "HGA111J2"
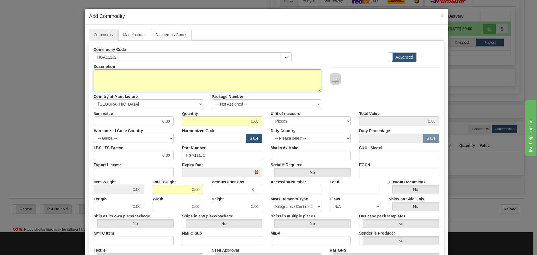
click at [143, 89] on textarea "Description" at bounding box center [208, 80] width 228 height 22
click at [164, 75] on textarea "Description" at bounding box center [208, 80] width 228 height 22
paste textarea "AUX RELAY"
type textarea "AUX RELAY"
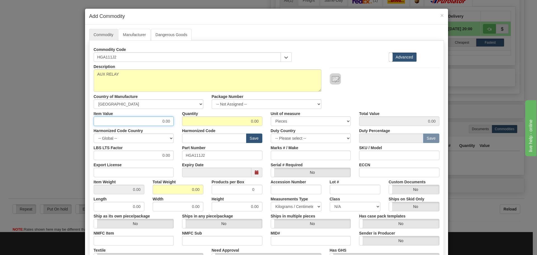
drag, startPoint x: 154, startPoint y: 119, endPoint x: 172, endPoint y: 123, distance: 18.2
click at [172, 123] on div "Item Value 0.00" at bounding box center [134, 117] width 89 height 17
type input "75"
type input "1"
type input "75.00"
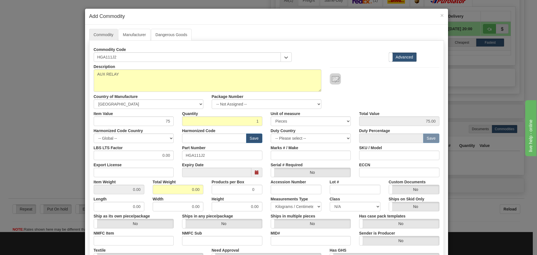
click at [199, 148] on label "Part Number" at bounding box center [194, 147] width 24 height 8
click at [199, 151] on input "HGA111J2" at bounding box center [222, 156] width 80 height 10
click at [199, 143] on label "Part Number" at bounding box center [194, 147] width 24 height 8
click at [199, 151] on input "HGA111J2" at bounding box center [222, 156] width 80 height 10
click at [200, 140] on input "text" at bounding box center [214, 138] width 64 height 10
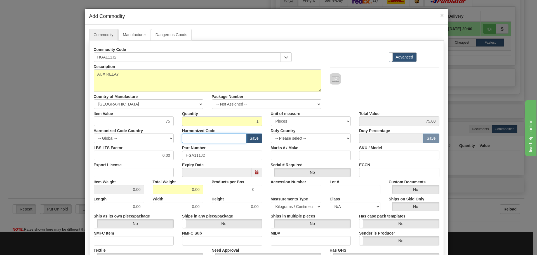
type input "8537.10.9070"
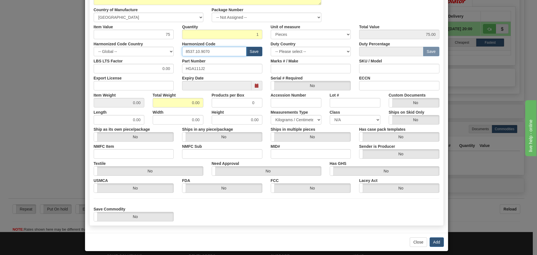
scroll to position [92, 0]
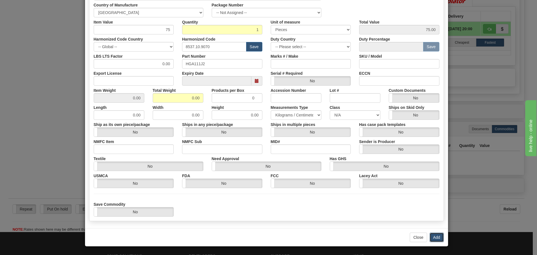
click at [431, 235] on button "Add" at bounding box center [437, 238] width 14 height 10
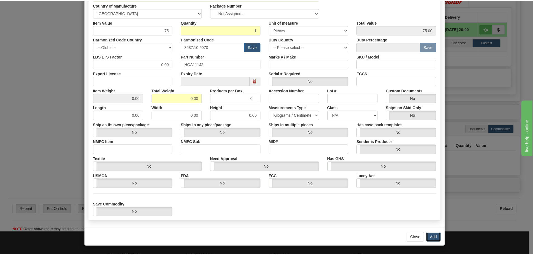
scroll to position [0, 0]
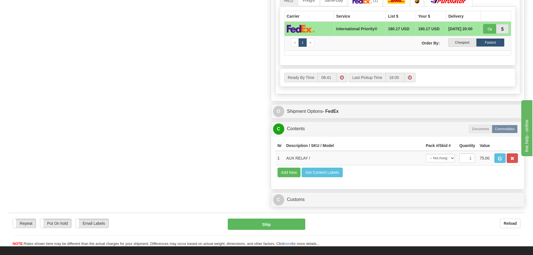
click at [364, 186] on div "Nr Description / SKU / Model Pack #/Skid # Quantity Value 1 AUX RELAY / -- Not …" at bounding box center [398, 162] width 254 height 53
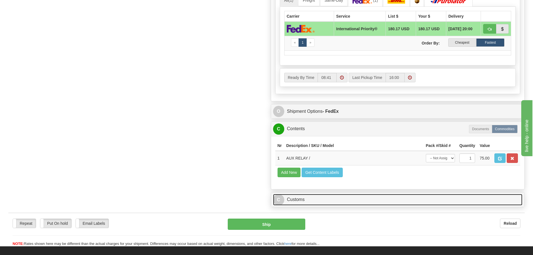
click at [361, 200] on link "C Customs" at bounding box center [398, 199] width 250 height 11
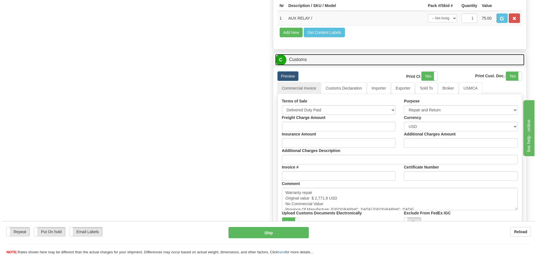
scroll to position [532, 0]
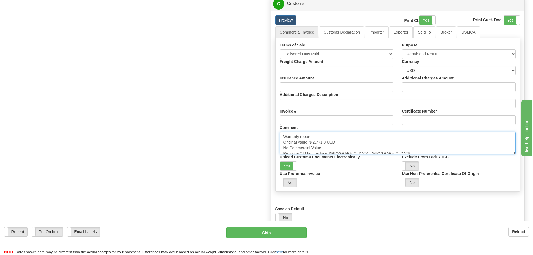
click at [349, 137] on textarea "Warranty repair Original value $ 2,771.8 USD No Commercial Value Province Of Ma…" at bounding box center [398, 143] width 236 height 22
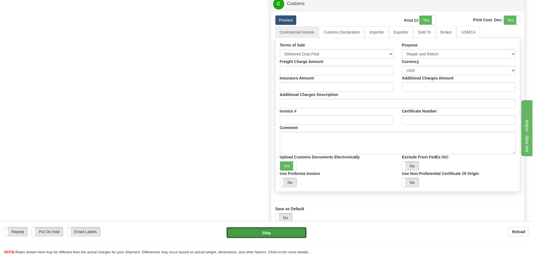
click at [281, 234] on button "Ship" at bounding box center [266, 232] width 80 height 11
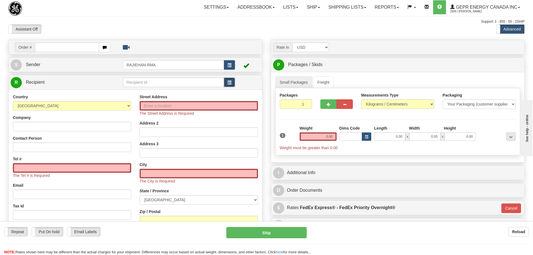
click at [226, 82] on button "button" at bounding box center [229, 83] width 11 height 10
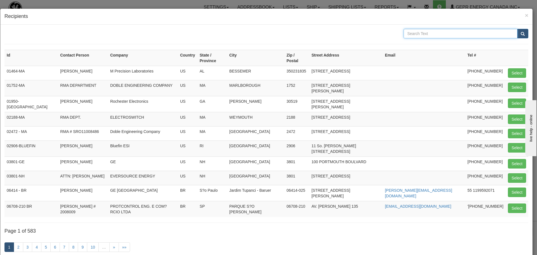
click at [438, 34] on input "text" at bounding box center [461, 34] width 114 height 10
type input "CSE"
click at [521, 32] on button "submit" at bounding box center [522, 34] width 11 height 10
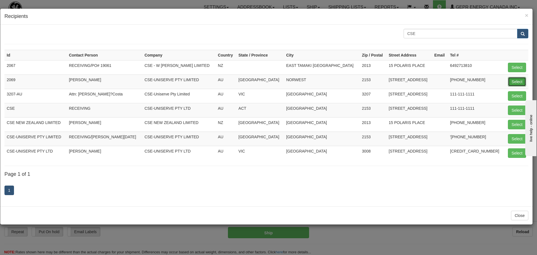
click at [515, 81] on button "Select" at bounding box center [517, 82] width 18 height 10
type input "2069"
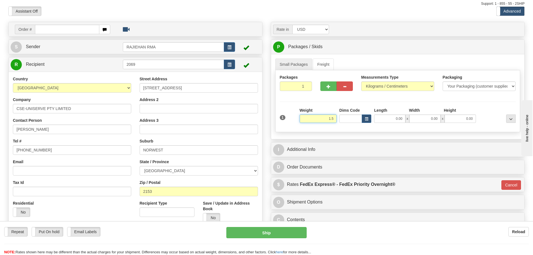
scroll to position [28, 0]
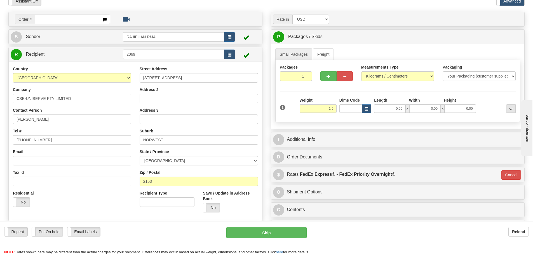
type input "1.50"
type input "01"
click at [343, 146] on div "I Additional Info" at bounding box center [398, 139] width 254 height 14
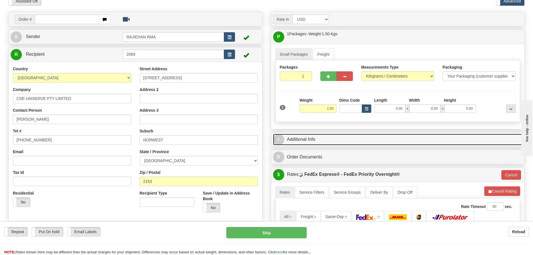
click at [343, 144] on link "I Additional Info" at bounding box center [398, 139] width 250 height 11
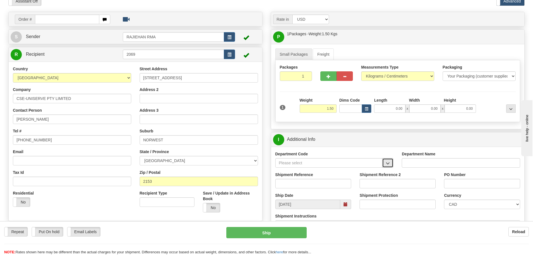
click at [383, 160] on button "button" at bounding box center [387, 163] width 11 height 10
click at [330, 171] on div "SER" at bounding box center [328, 171] width 102 height 6
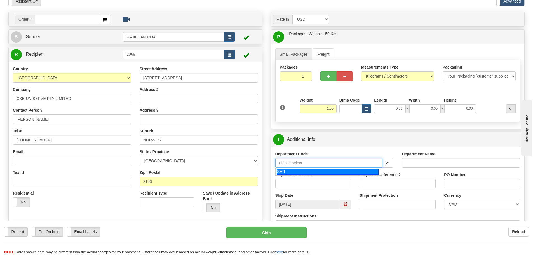
type input "SER"
type input "SERVICE DEPARTMENT"
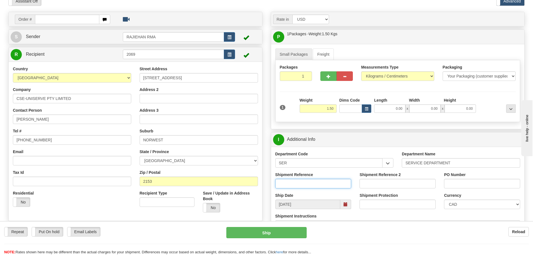
click at [309, 180] on input "Shipment Reference" at bounding box center [313, 184] width 76 height 10
paste input "LSN-45678"
type input "LSN-45678 RMA"
click at [459, 183] on input "PO Number" at bounding box center [482, 184] width 76 height 10
paste input "5399005519"
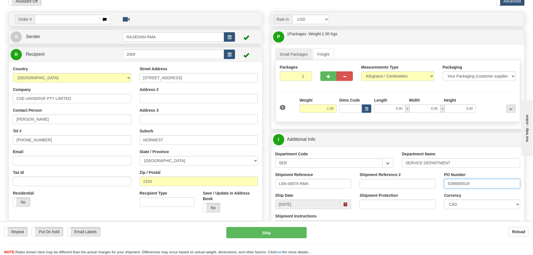
type input "5399005519"
click at [437, 169] on div "Department Name SERVICE DEPARTMENT" at bounding box center [461, 161] width 127 height 21
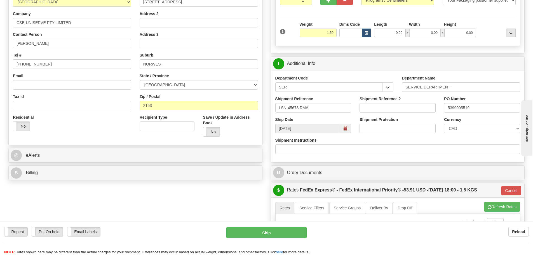
scroll to position [112, 0]
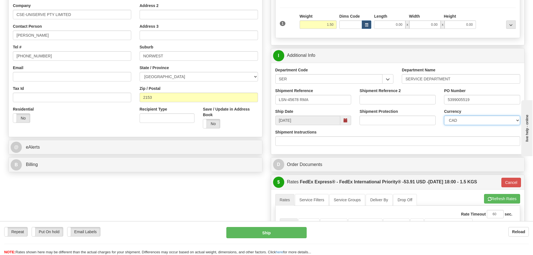
click at [457, 119] on select "CAD USD EUR ZAR [PERSON_NAME] ARN AUD AUS AWG BBD BFR BGN BHD BMD BND BRC BRL C…" at bounding box center [482, 121] width 76 height 10
select select "1"
click at [444, 116] on select "CAD USD EUR ZAR [PERSON_NAME] ARN AUD AUS AWG BBD BFR BGN BHD BMD BND BRC BRL C…" at bounding box center [482, 121] width 76 height 10
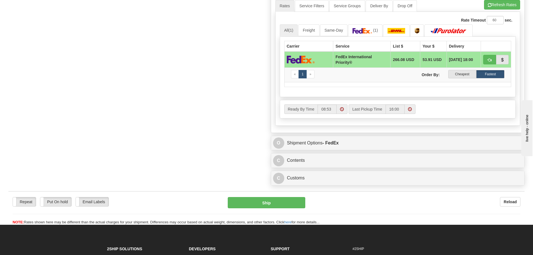
scroll to position [308, 0]
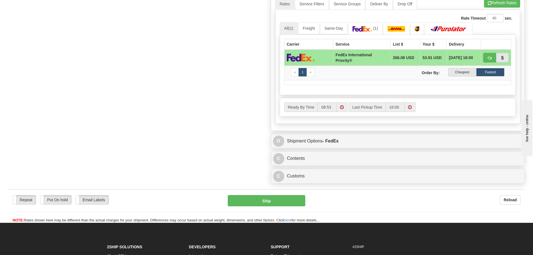
click at [328, 152] on div "C Contents Documents Commodities" at bounding box center [398, 158] width 254 height 14
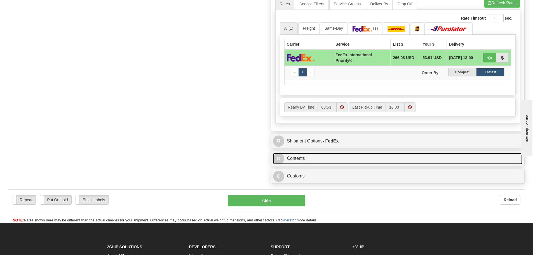
click at [327, 157] on link "C Contents" at bounding box center [398, 158] width 250 height 11
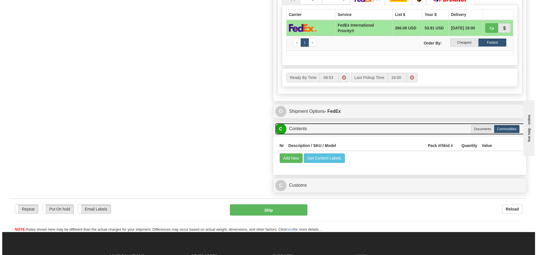
scroll to position [364, 0]
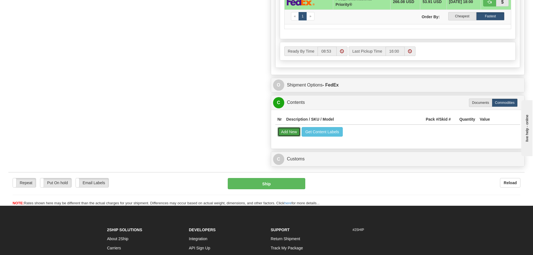
click at [295, 134] on button "Add New" at bounding box center [289, 132] width 23 height 10
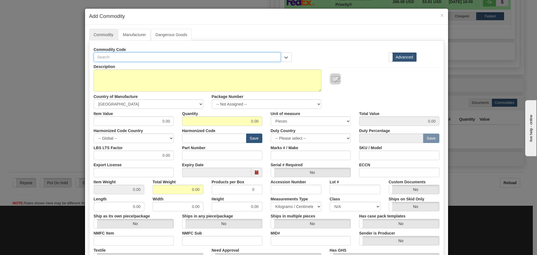
click at [119, 58] on input "text" at bounding box center [187, 57] width 187 height 10
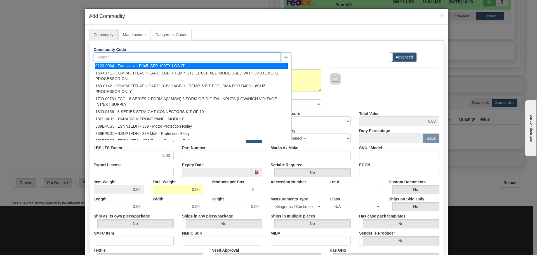
paste input "UR-8LH"
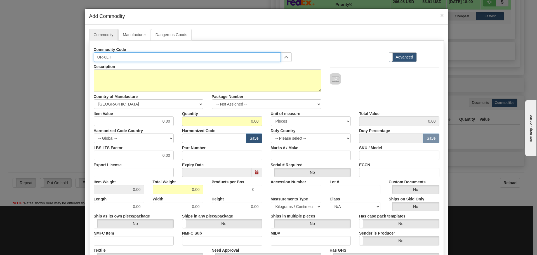
click at [104, 60] on input "UR-8LH" at bounding box center [187, 57] width 187 height 10
click at [104, 59] on input "UR-8LH" at bounding box center [187, 57] width 187 height 10
click at [102, 59] on input "UR-8LH" at bounding box center [187, 57] width 187 height 10
type input "UR8LH"
click at [122, 57] on input "UR8LH" at bounding box center [187, 57] width 187 height 10
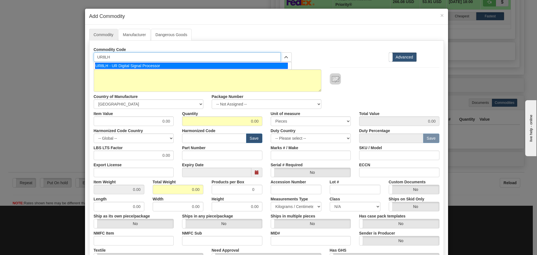
click at [124, 66] on div "UR8LH - UR Digital Signal Processor" at bounding box center [191, 66] width 193 height 6
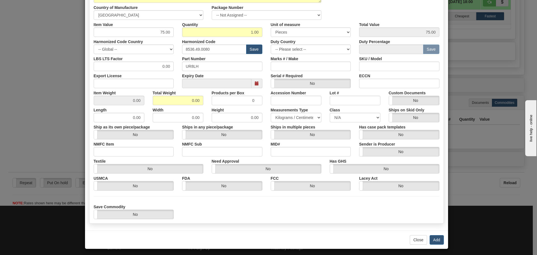
scroll to position [92, 0]
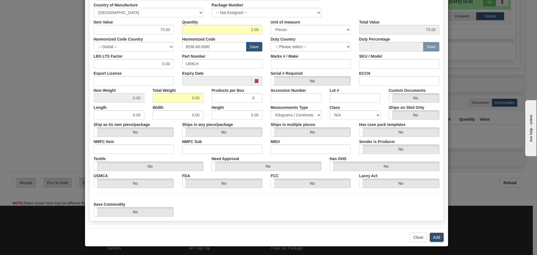
click at [430, 238] on button "Add" at bounding box center [437, 238] width 14 height 10
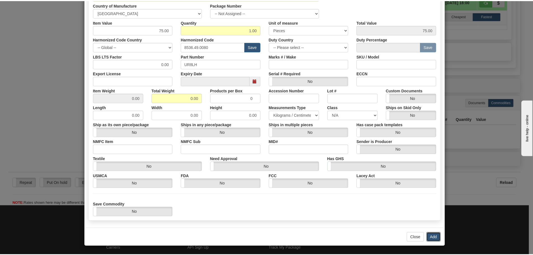
scroll to position [0, 0]
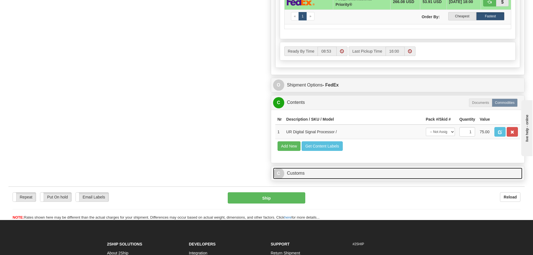
click at [358, 170] on link "C Customs" at bounding box center [398, 173] width 250 height 11
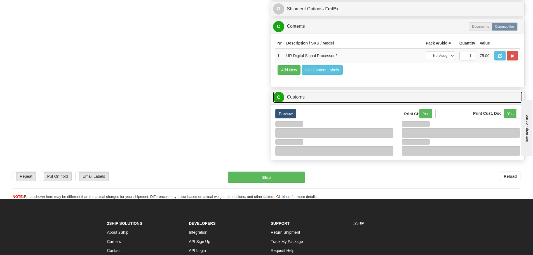
scroll to position [448, 0]
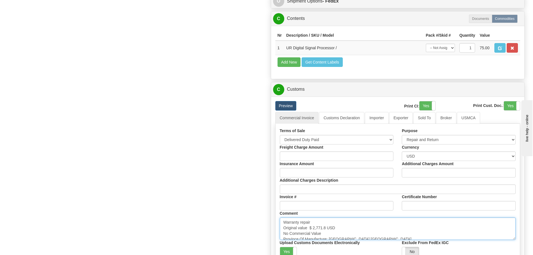
click at [353, 227] on textarea "Warranty repair Original value $ 2,771.8 USD No Commercial Value Province Of Ma…" at bounding box center [398, 228] width 236 height 22
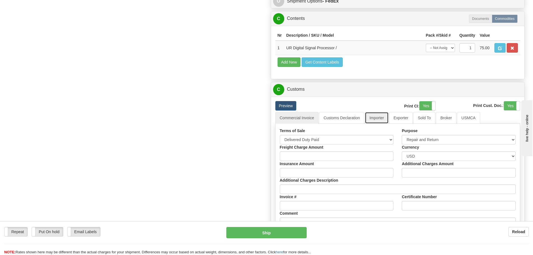
click at [381, 119] on link "Importer" at bounding box center [377, 118] width 24 height 12
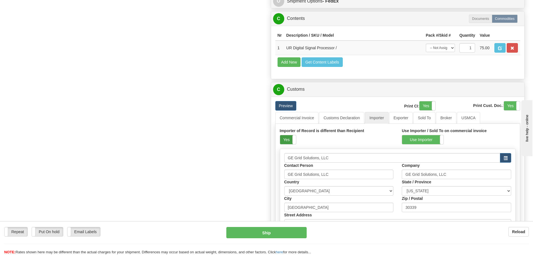
click at [283, 138] on label "Yes" at bounding box center [288, 139] width 16 height 9
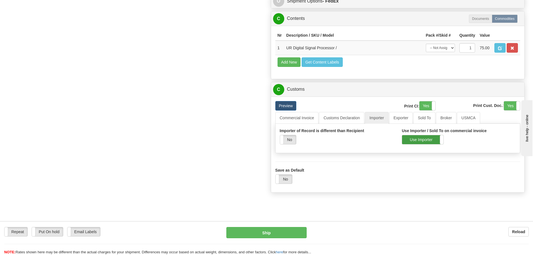
click at [413, 138] on label "Use Importer" at bounding box center [422, 139] width 41 height 9
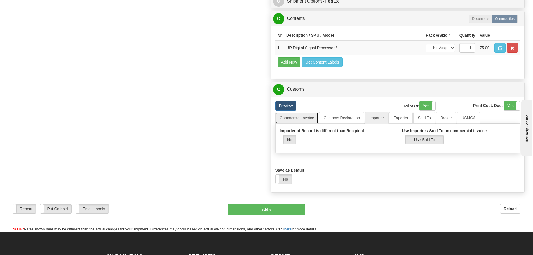
click at [305, 119] on link "Commercial Invoice" at bounding box center [296, 118] width 43 height 12
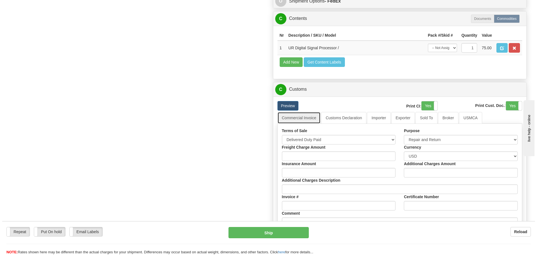
scroll to position [532, 0]
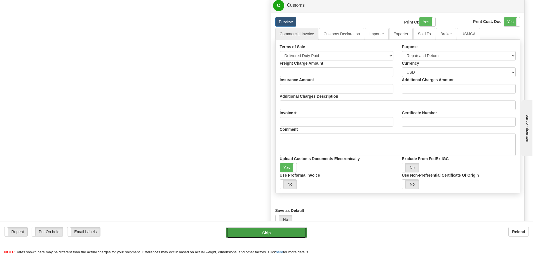
click at [275, 230] on button "Ship" at bounding box center [266, 232] width 80 height 11
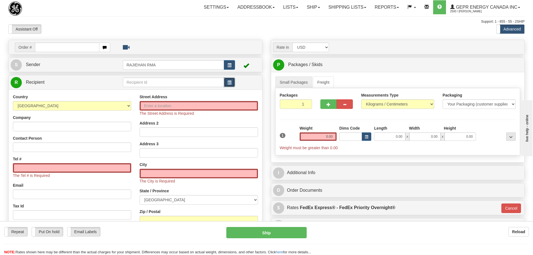
click at [231, 81] on span "button" at bounding box center [229, 83] width 4 height 4
